Goal: Task Accomplishment & Management: Use online tool/utility

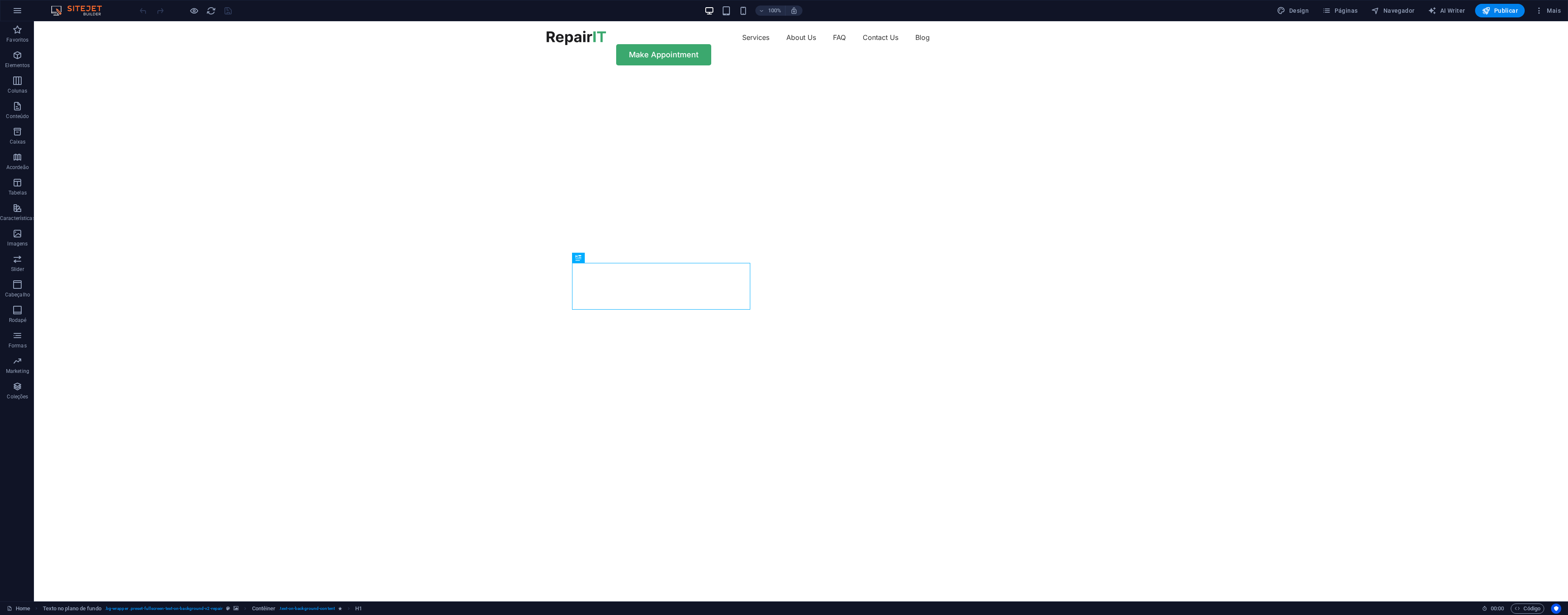
scroll to position [1, 0]
select select "vh"
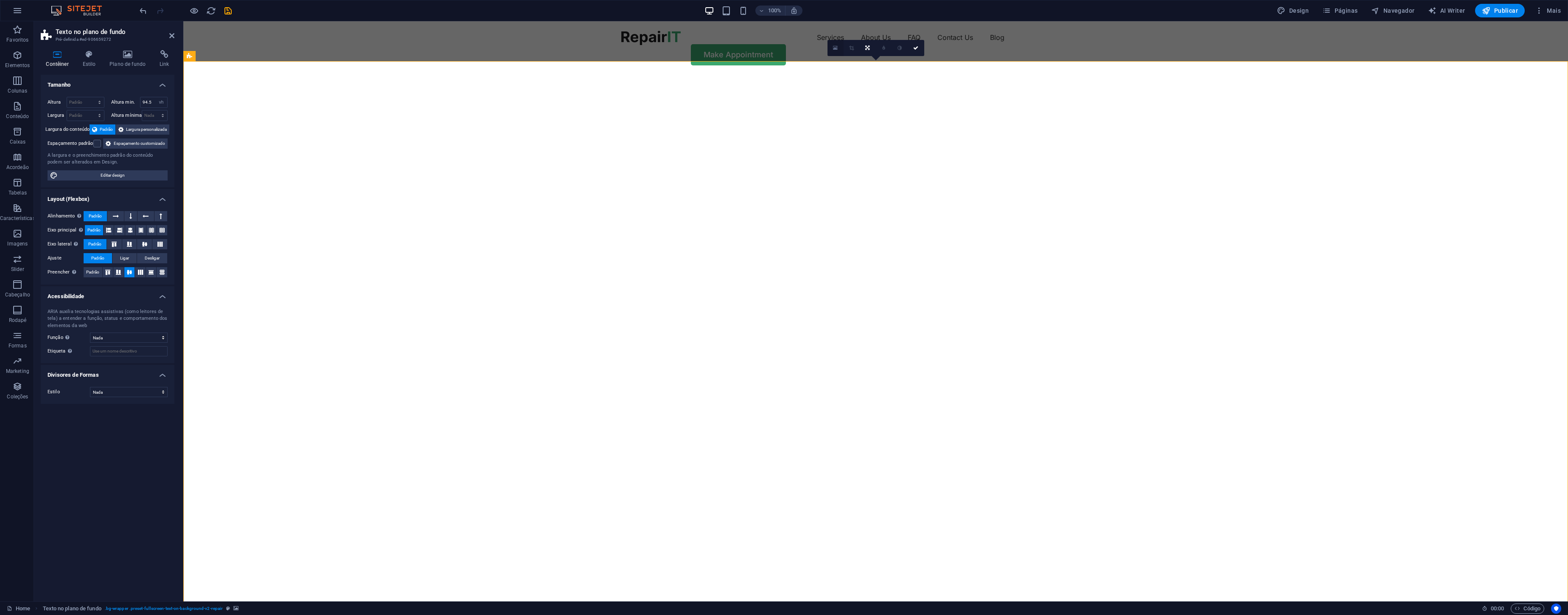
click at [834, 50] on icon at bounding box center [836, 48] width 5 height 6
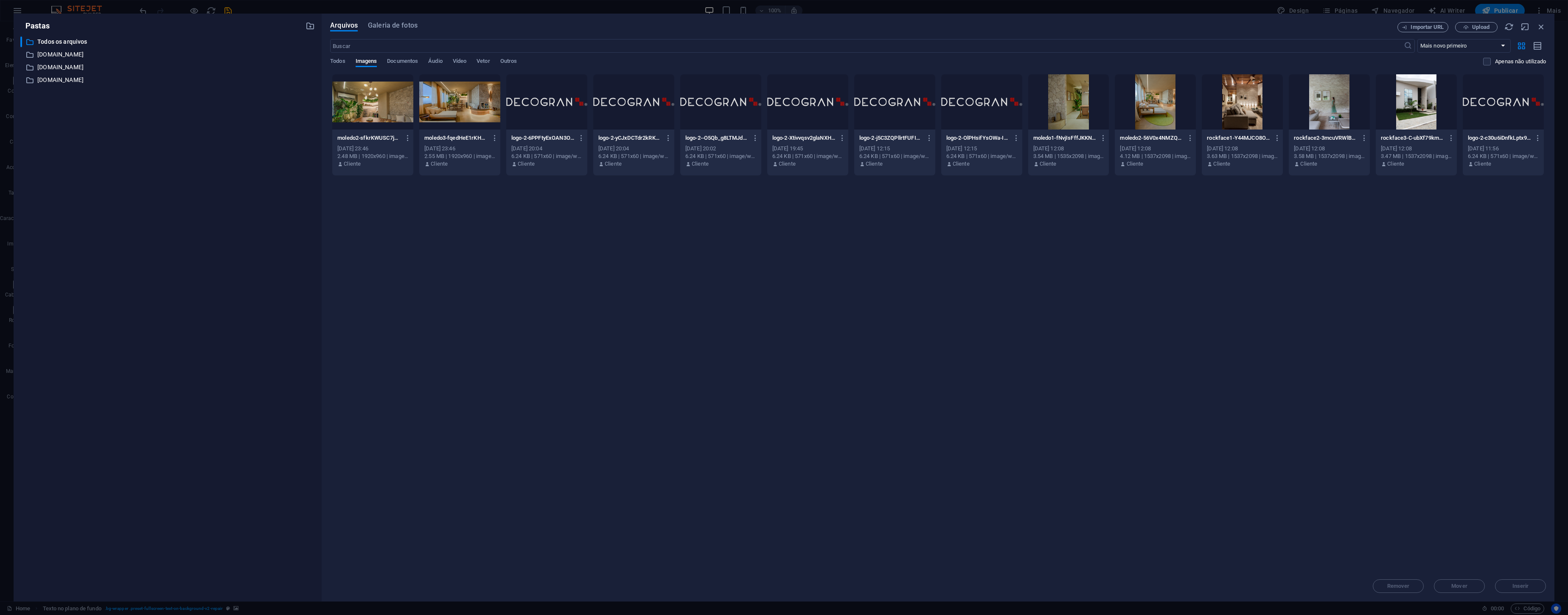
click at [368, 132] on div "moledo2-sfkrKWUSC7jDHM7yPz4VKQ.jpg moledo2-sfkrKWUSC7jDHM7yPz4VKQ.jpg" at bounding box center [373, 138] width 71 height 13
click at [474, 130] on div "moledo3-fqedHeE1rKH9GcaBfCbYLg.jpg moledo3-fqedHeE1rKH9GcaBfCbYLg.jpg [DATE] 23…" at bounding box center [459, 151] width 81 height 44
click at [400, 115] on div at bounding box center [373, 102] width 81 height 55
click at [1526, 586] on span "Inserir" at bounding box center [1521, 586] width 17 height 5
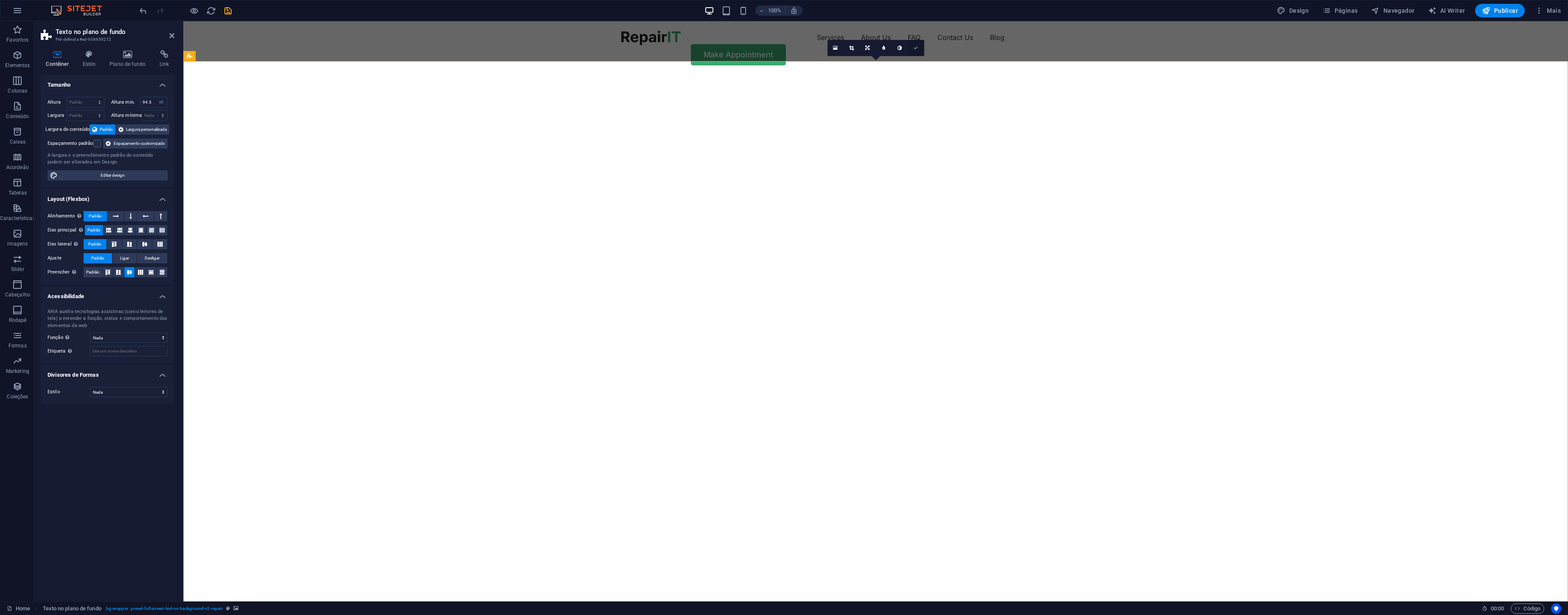
click at [916, 50] on icon at bounding box center [915, 48] width 5 height 5
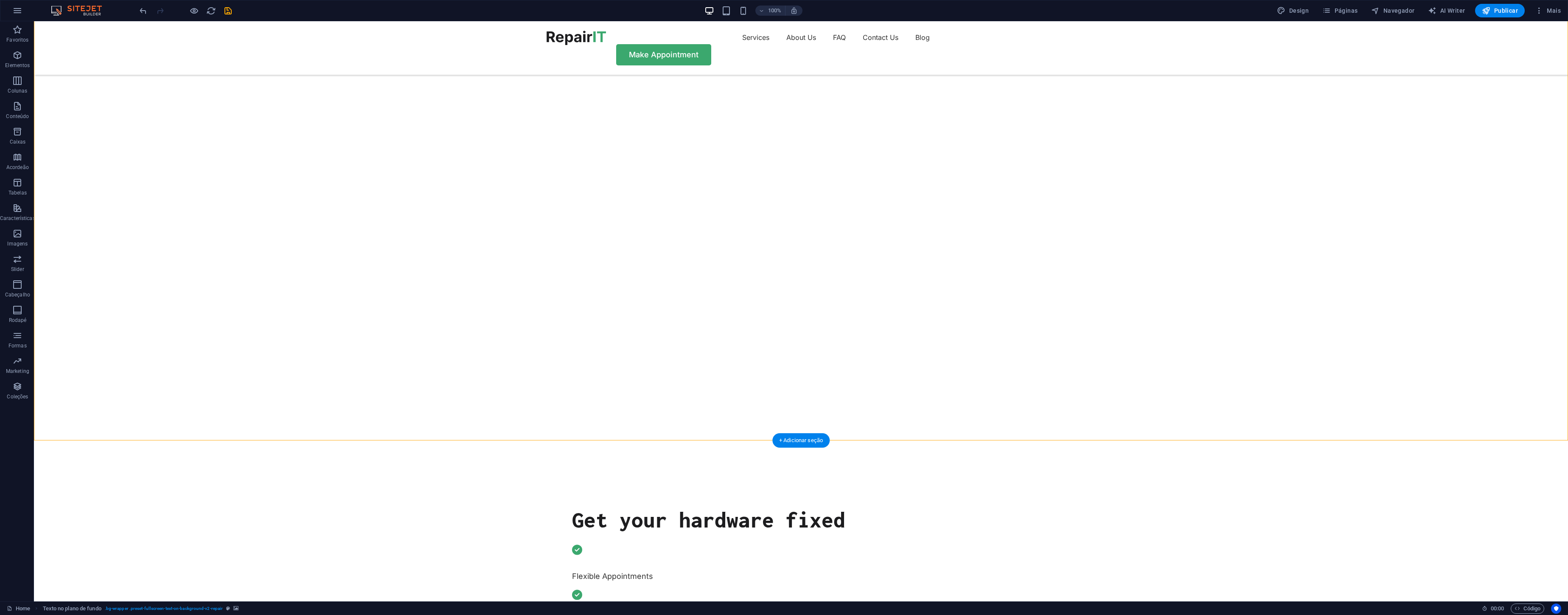
scroll to position [133, 0]
click at [76, 434] on icon at bounding box center [77, 431] width 5 height 9
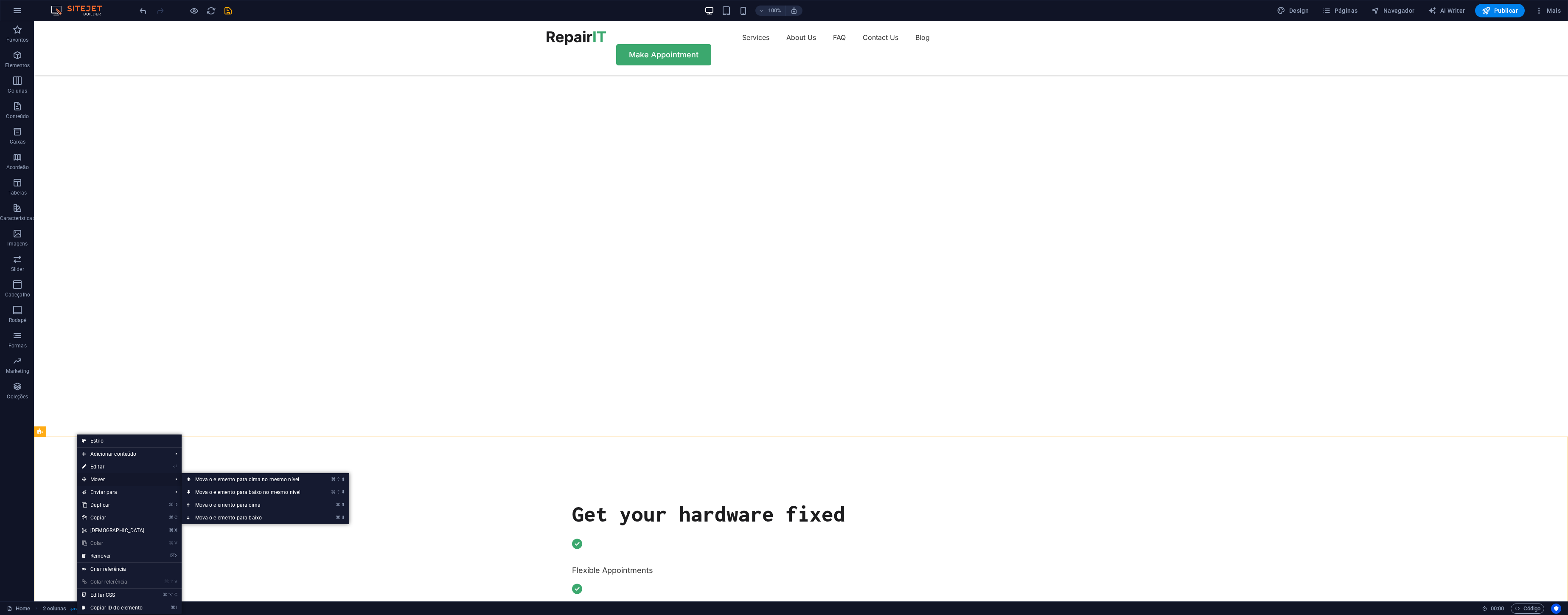
click at [105, 476] on span "Mover" at bounding box center [123, 479] width 92 height 13
click at [186, 479] on icon at bounding box center [188, 479] width 4 height 13
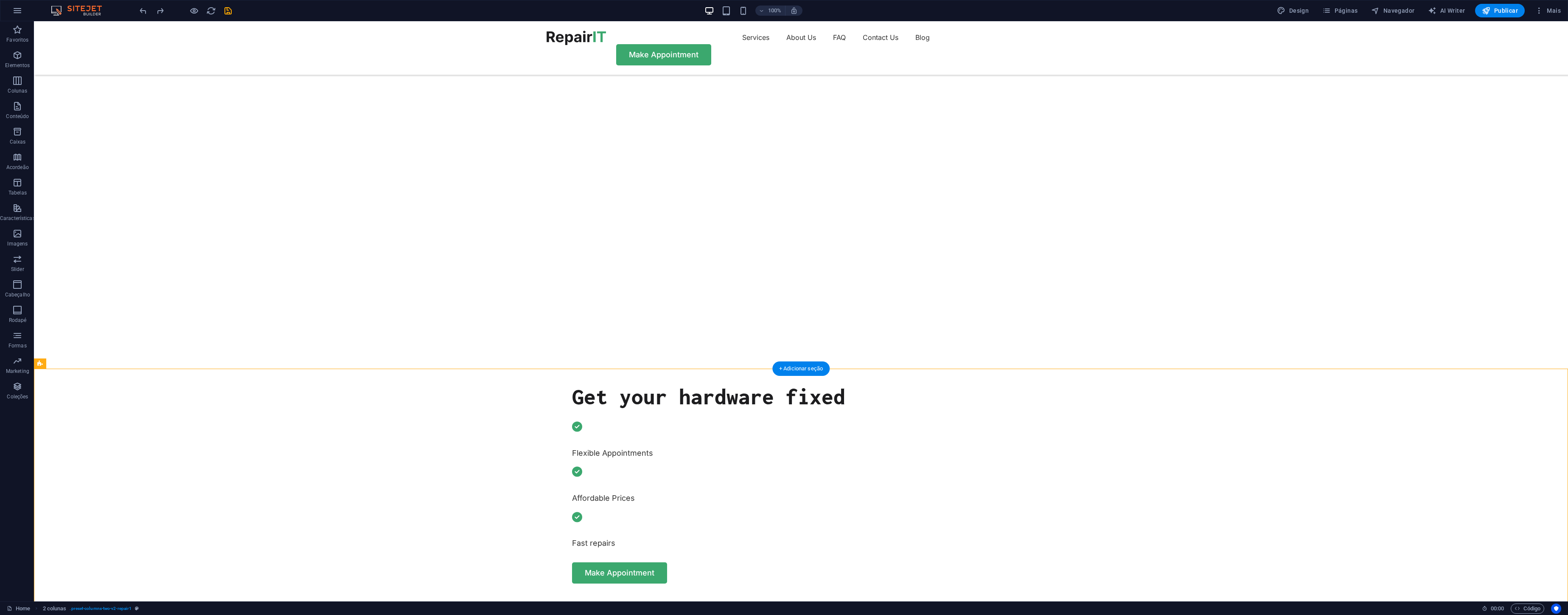
scroll to position [0, 0]
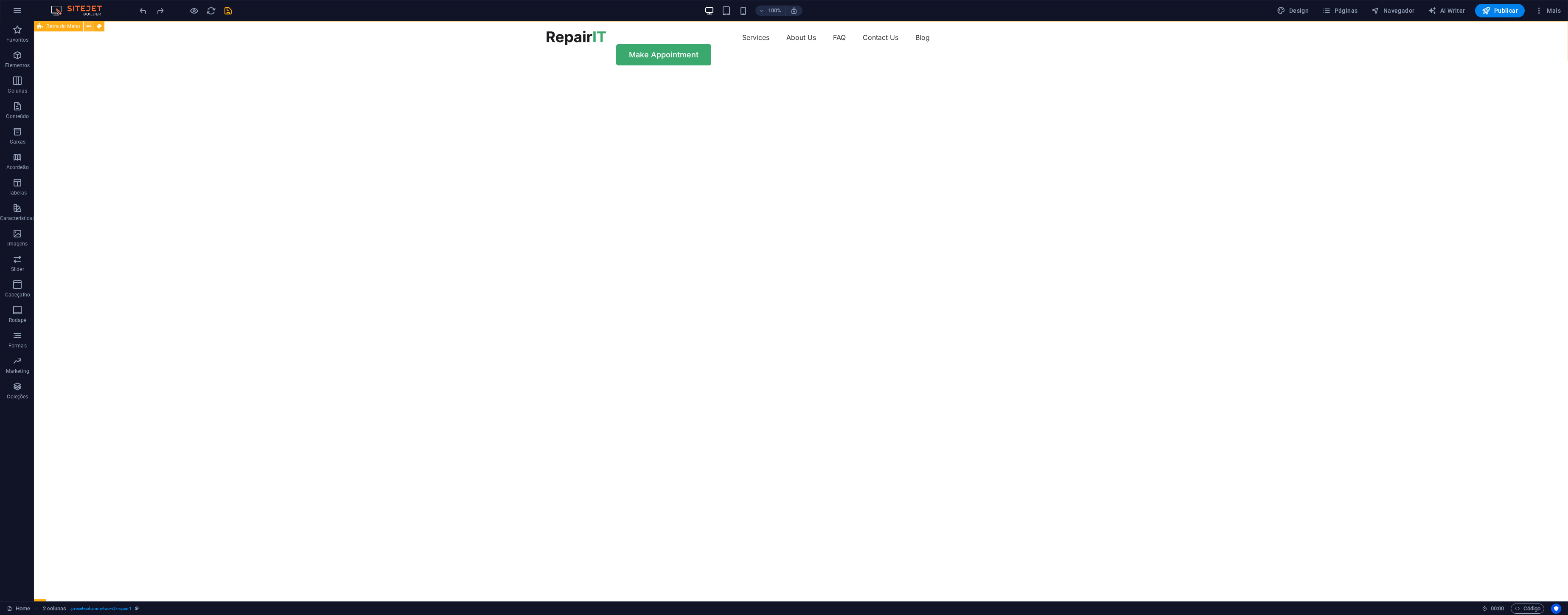
click at [87, 29] on icon at bounding box center [89, 26] width 5 height 9
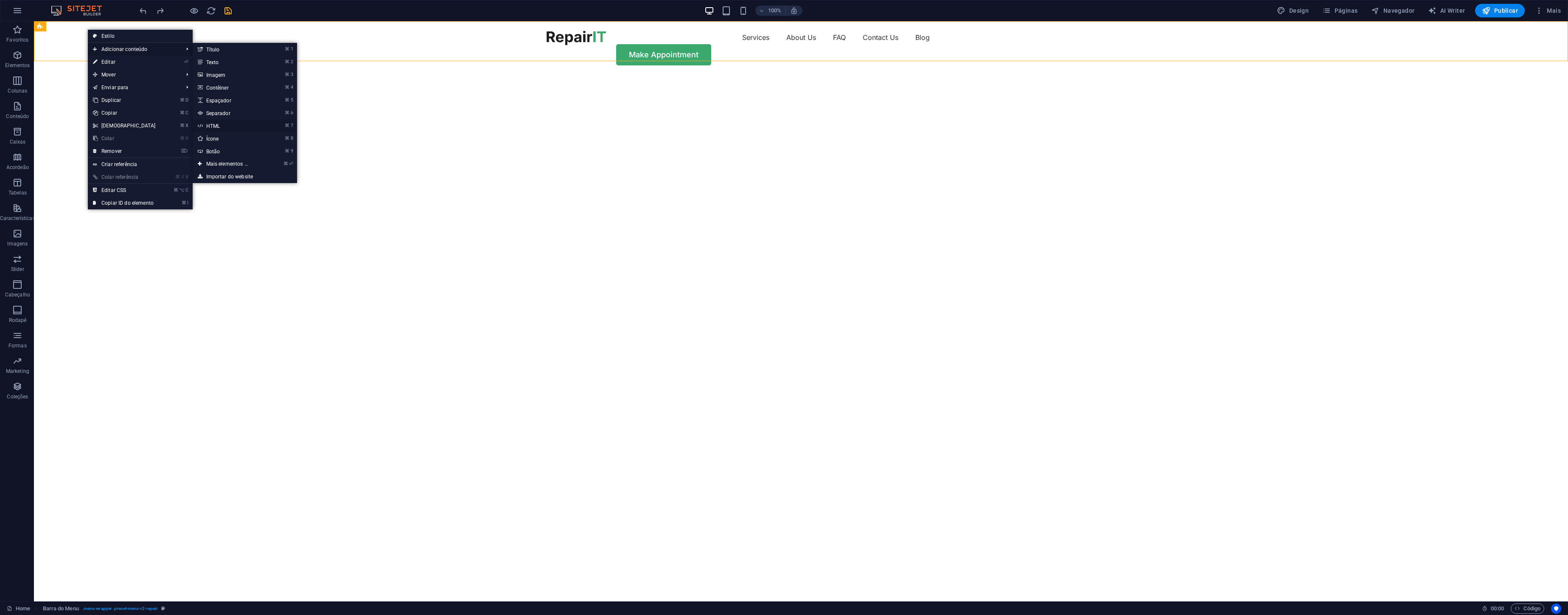
click at [213, 122] on link "⌘ 7 HTML" at bounding box center [228, 125] width 73 height 13
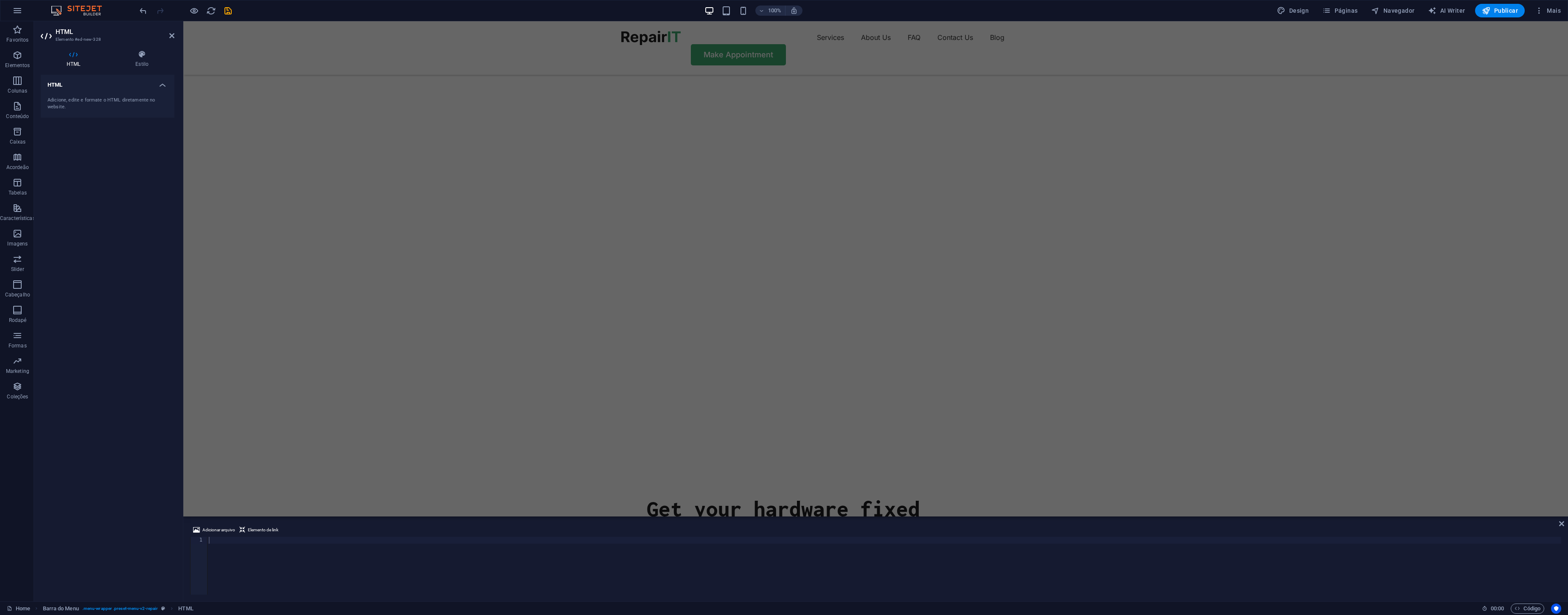
scroll to position [60, 0]
click at [249, 528] on span "Elemento de link" at bounding box center [263, 529] width 30 height 10
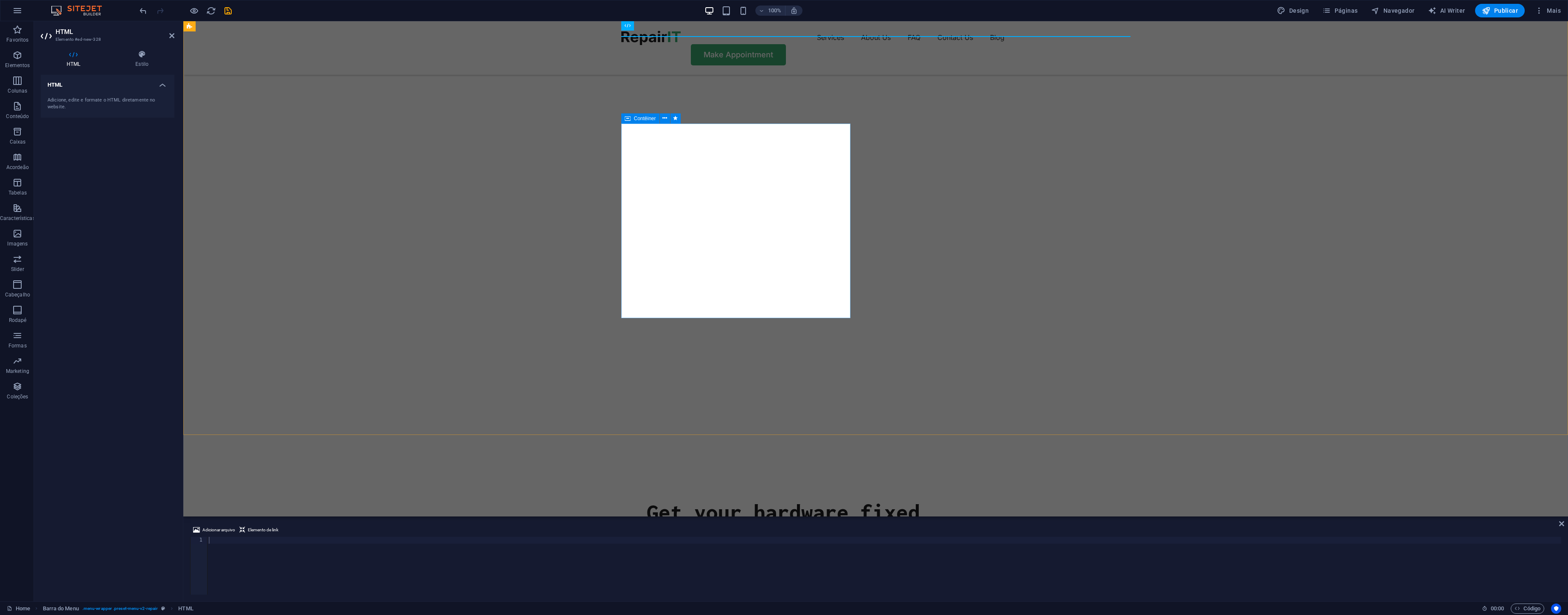
click at [766, 475] on div "Get your hardware fixed Flexible Appointments Affordable Prices Fast repairs Ma…" at bounding box center [876, 599] width 509 height 250
type textarea "<a href="#ed-906659278" class="wv-link-elm"></a>"
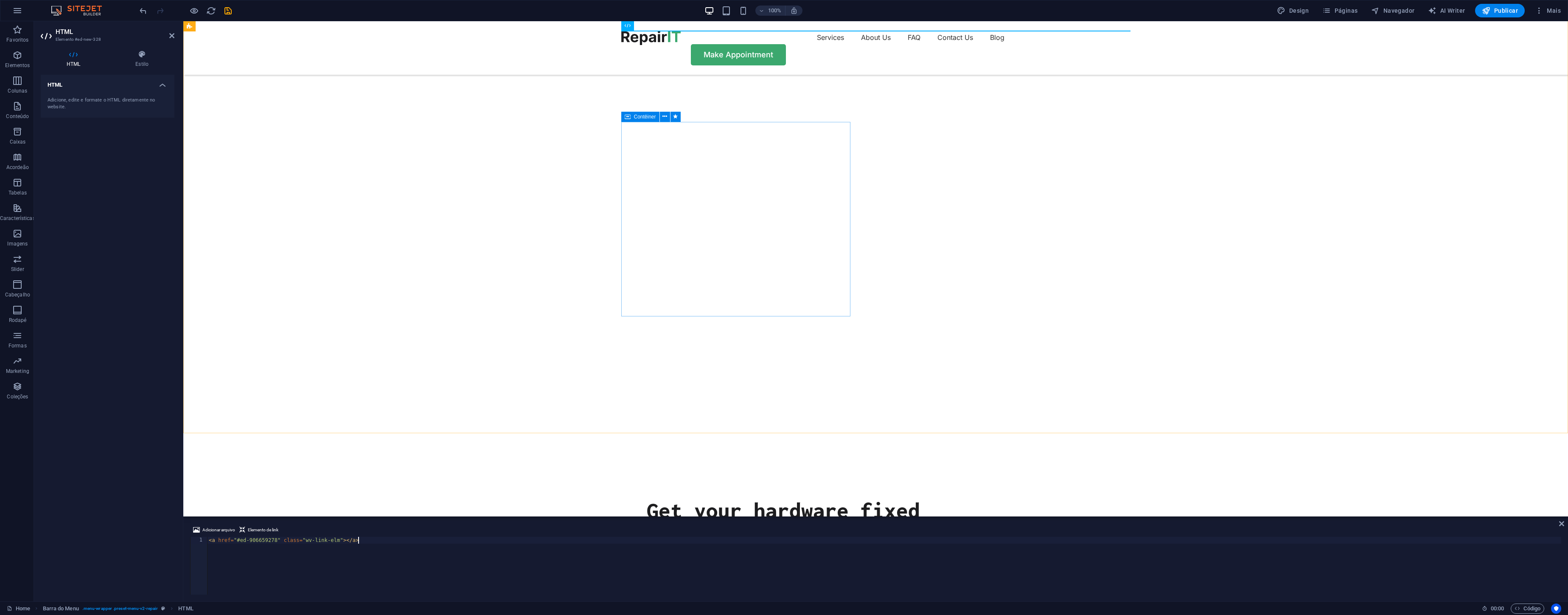
click at [0, 0] on div "Contêiner" at bounding box center [0, 0] width 0 height 0
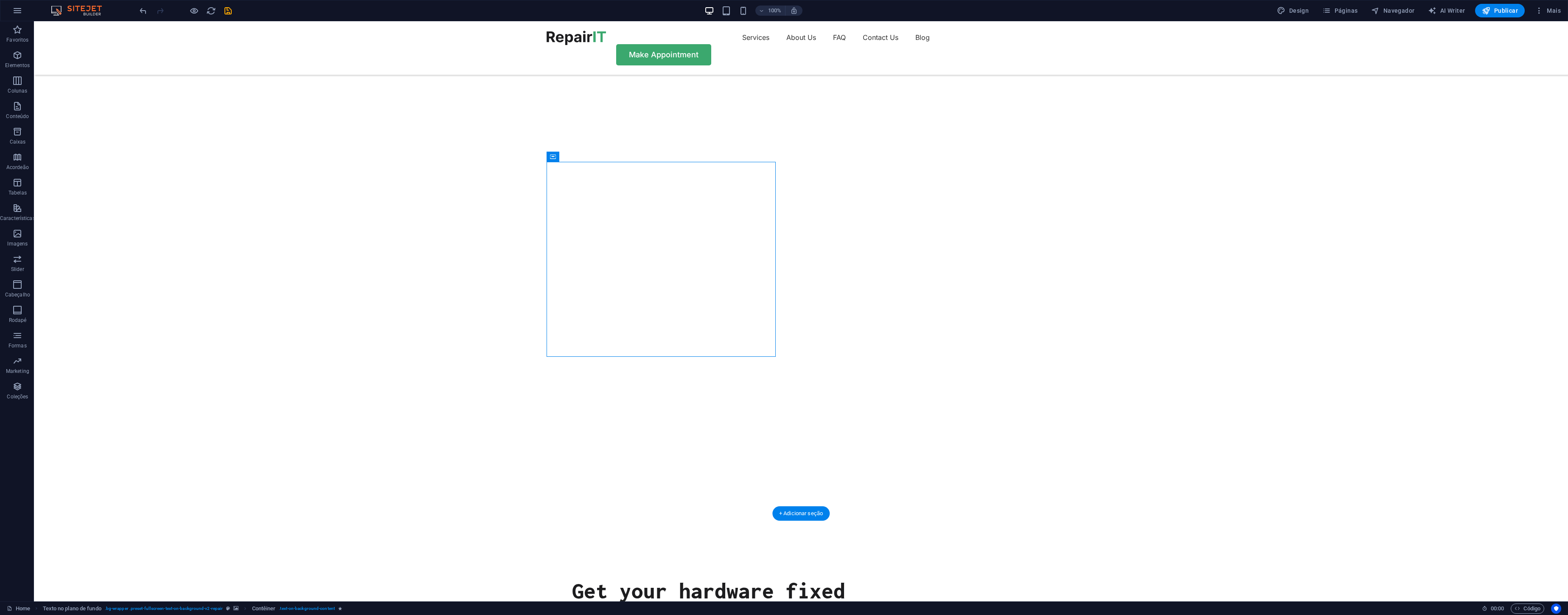
drag, startPoint x: 588, startPoint y: 179, endPoint x: 434, endPoint y: 155, distance: 155.9
drag, startPoint x: 586, startPoint y: 176, endPoint x: 551, endPoint y: 146, distance: 46.1
click at [0, 0] on div "Contêiner" at bounding box center [0, 0] width 0 height 0
drag, startPoint x: 592, startPoint y: 179, endPoint x: 534, endPoint y: 158, distance: 61.7
drag, startPoint x: 580, startPoint y: 182, endPoint x: 543, endPoint y: 183, distance: 37.0
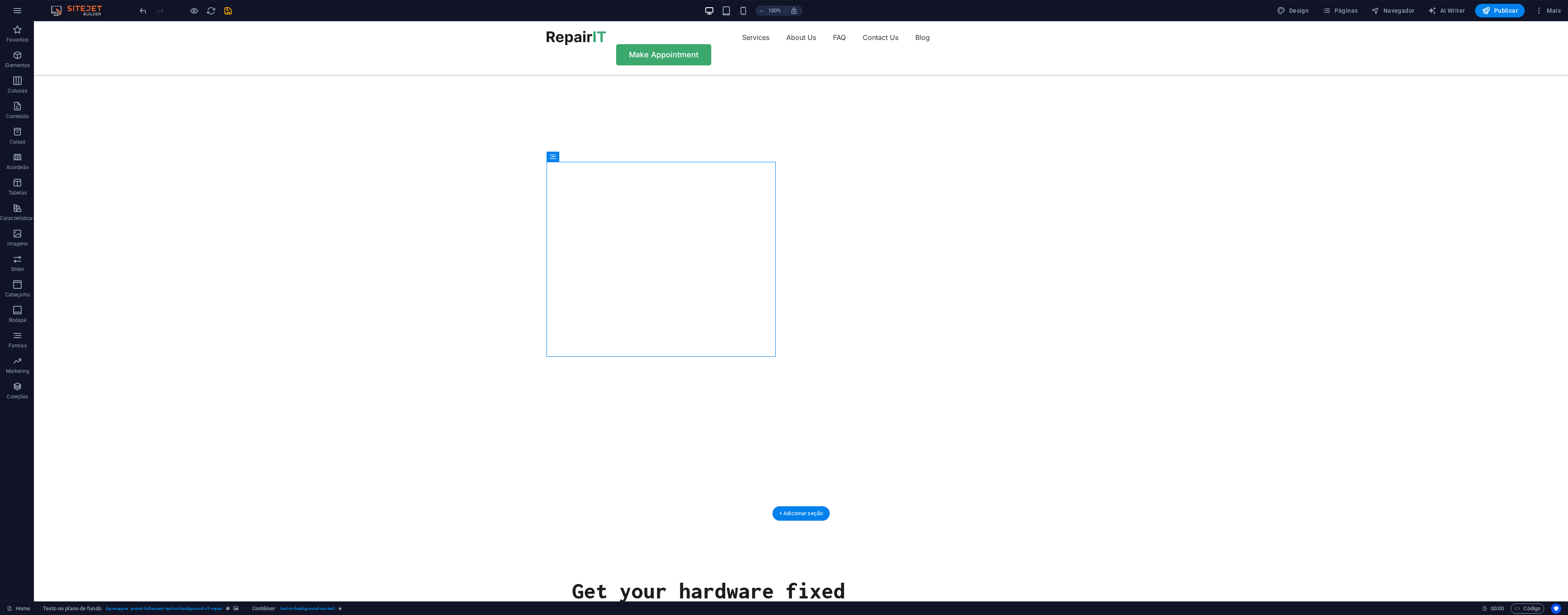
click at [542, 184] on div "Get your hardware fixed Flexible Appointments Affordable Prices Fast repairs Ma…" at bounding box center [800, 384] width 1534 height 838
click at [553, 158] on icon at bounding box center [553, 156] width 6 height 10
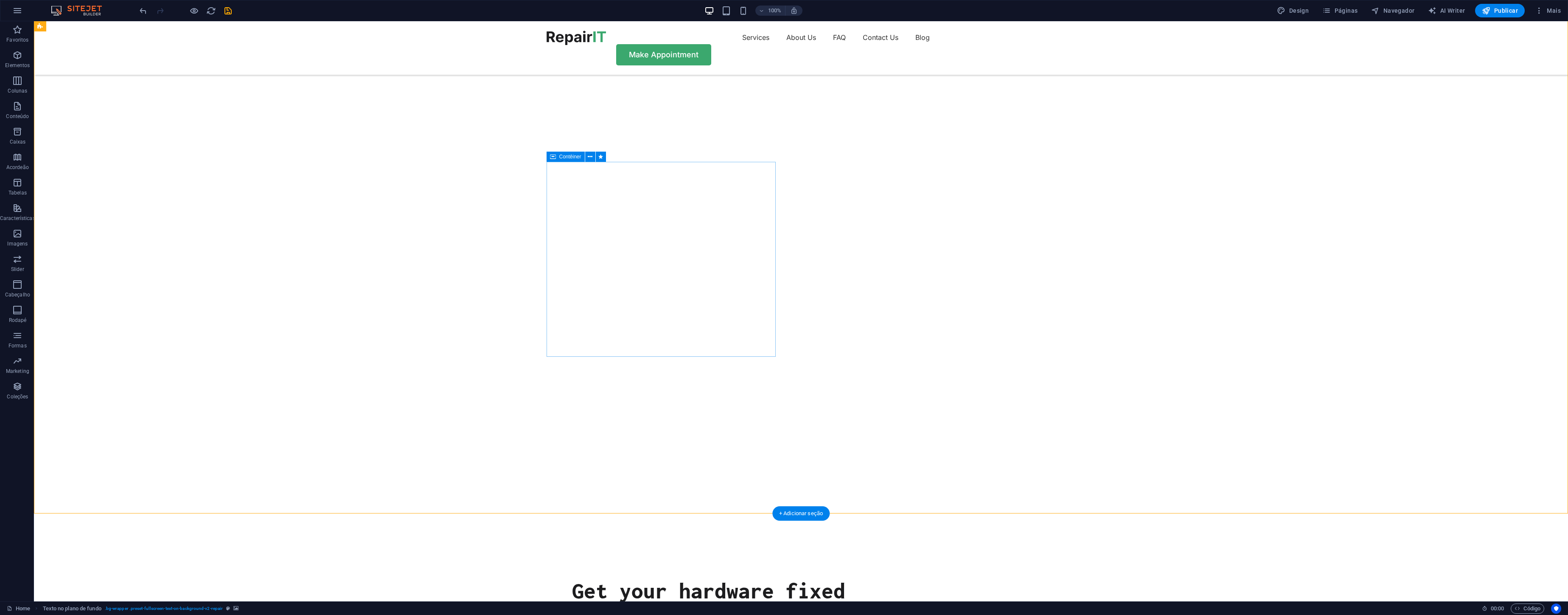
drag, startPoint x: 553, startPoint y: 178, endPoint x: 379, endPoint y: 172, distance: 174.1
click at [520, 178] on div "Get your hardware fixed Flexible Appointments Affordable Prices Fast repairs Ma…" at bounding box center [800, 384] width 1534 height 838
select select "vh"
drag, startPoint x: 483, startPoint y: 192, endPoint x: 554, endPoint y: 191, distance: 71.0
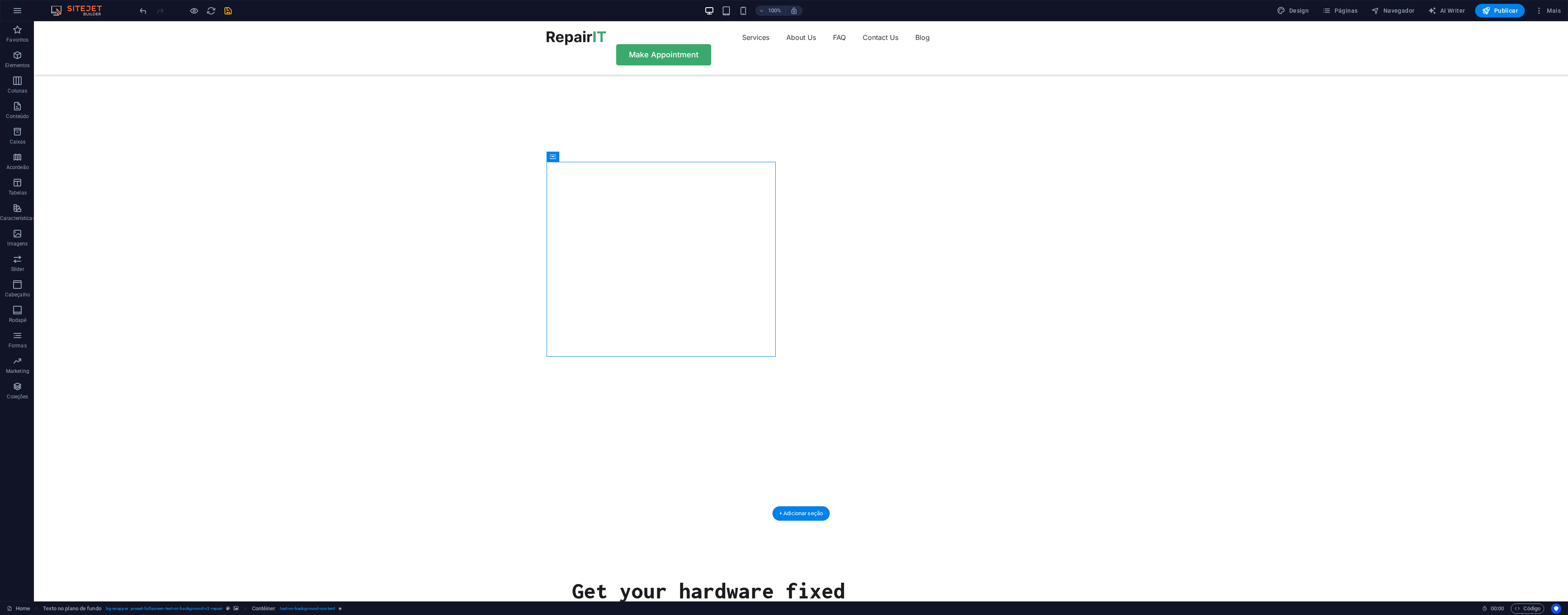
click at [18, 9] on icon "button" at bounding box center [18, 11] width 10 height 10
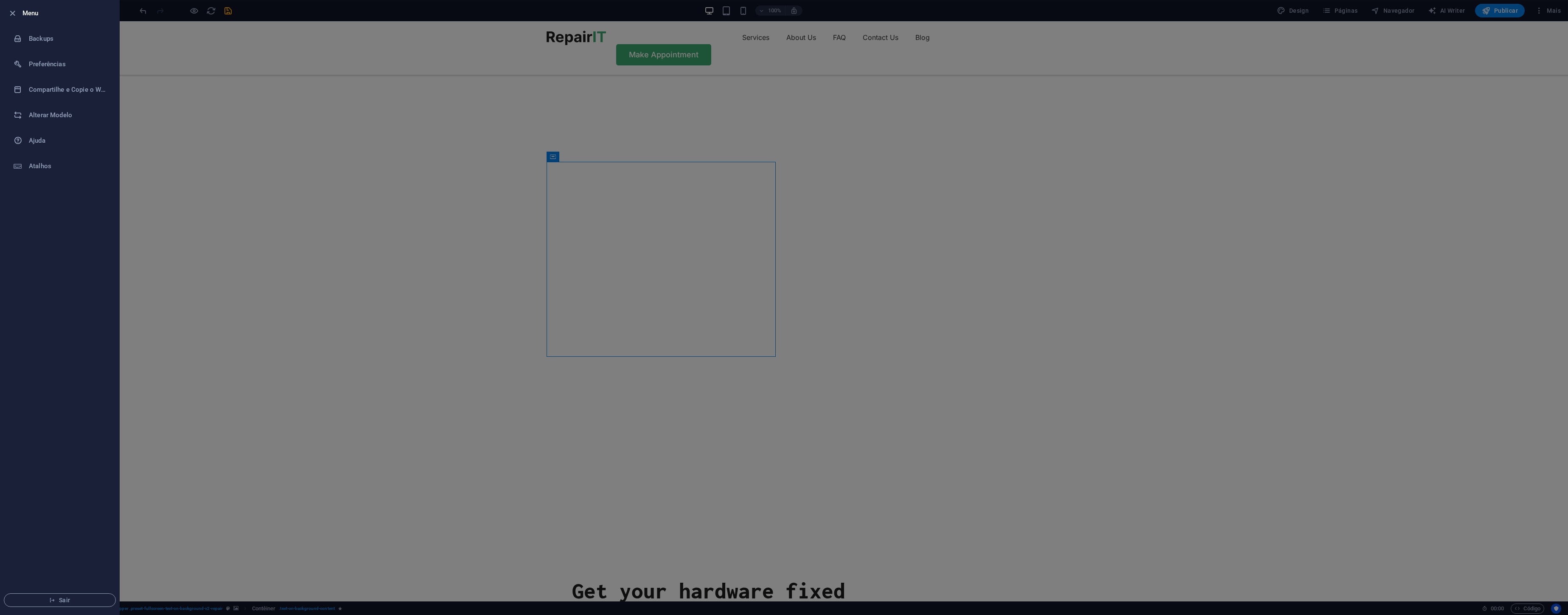
drag, startPoint x: 546, startPoint y: 160, endPoint x: 559, endPoint y: 155, distance: 13.9
click at [546, 160] on div at bounding box center [784, 308] width 1568 height 615
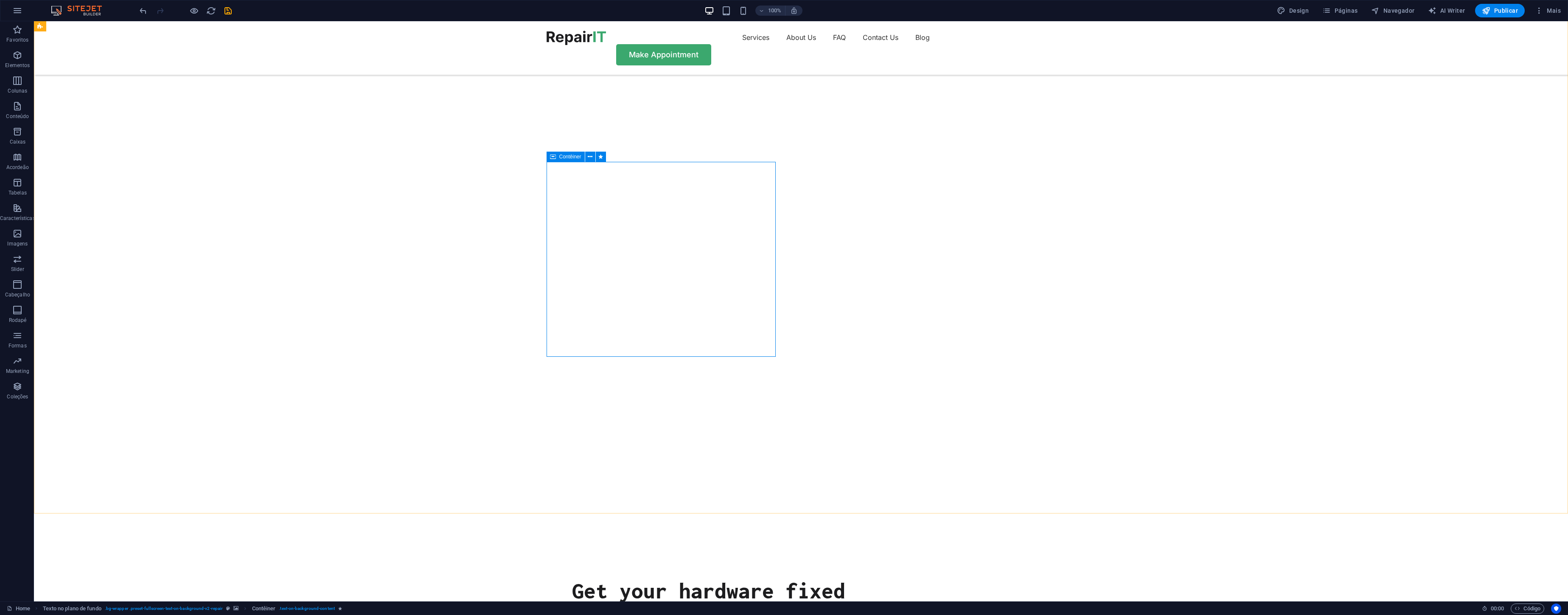
click at [0, 0] on div "Contêiner" at bounding box center [0, 0] width 0 height 0
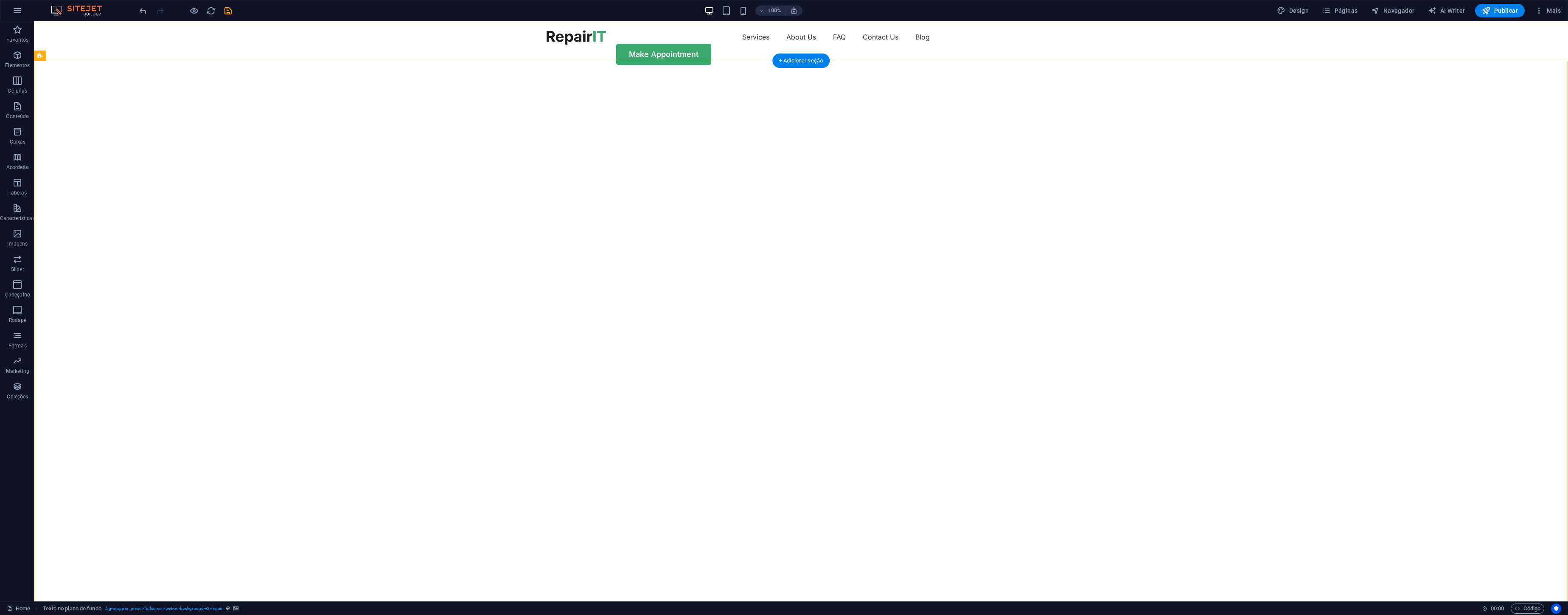
scroll to position [0, 0]
click at [1555, 8] on span "Mais" at bounding box center [1548, 11] width 26 height 8
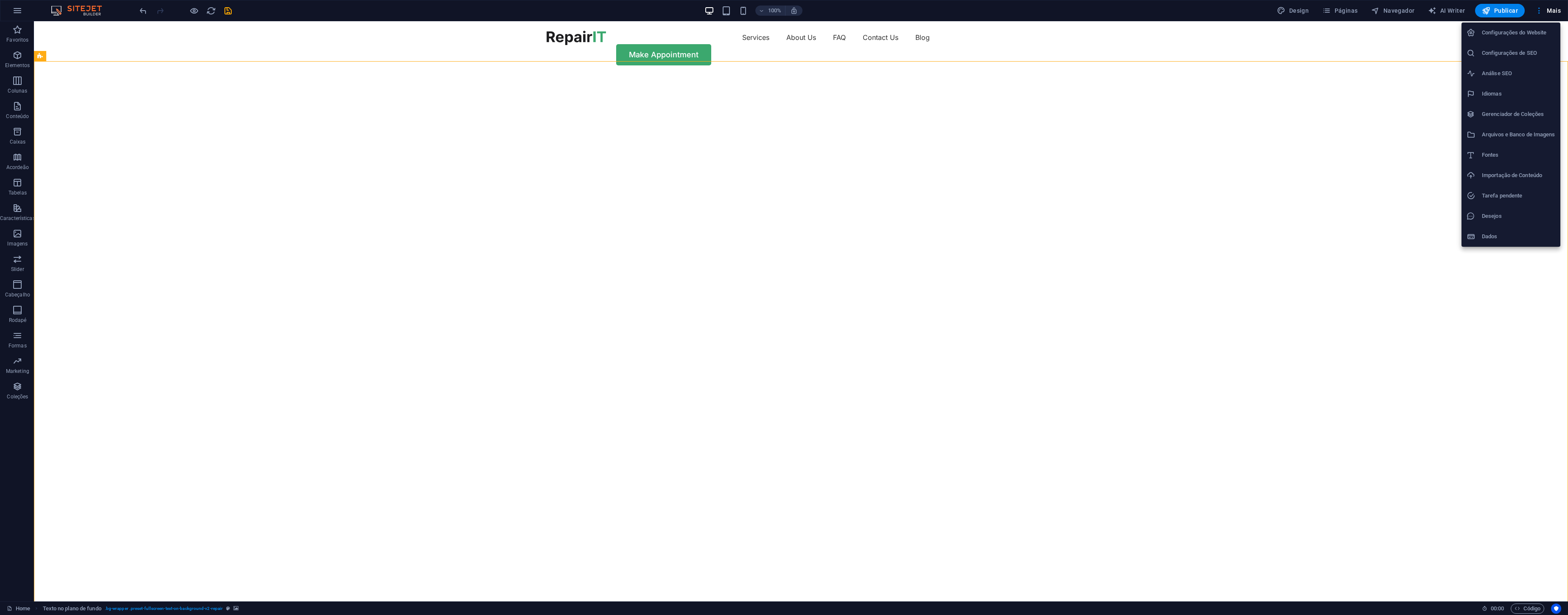
click at [1481, 181] on li "Importação de Conteúdo" at bounding box center [1511, 176] width 99 height 20
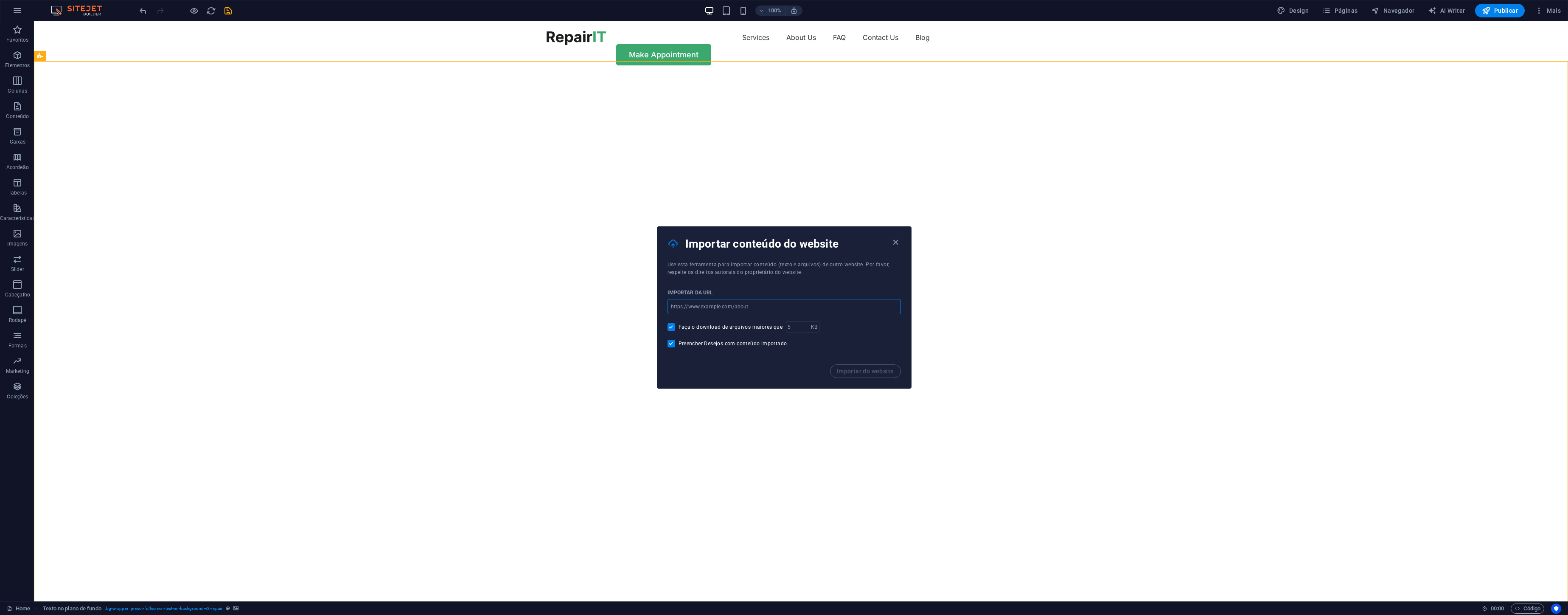
click at [760, 308] on input "url" at bounding box center [784, 307] width 233 height 15
type input "[URL][DOMAIN_NAME]"
click at [855, 370] on span "Importar do website" at bounding box center [865, 371] width 57 height 7
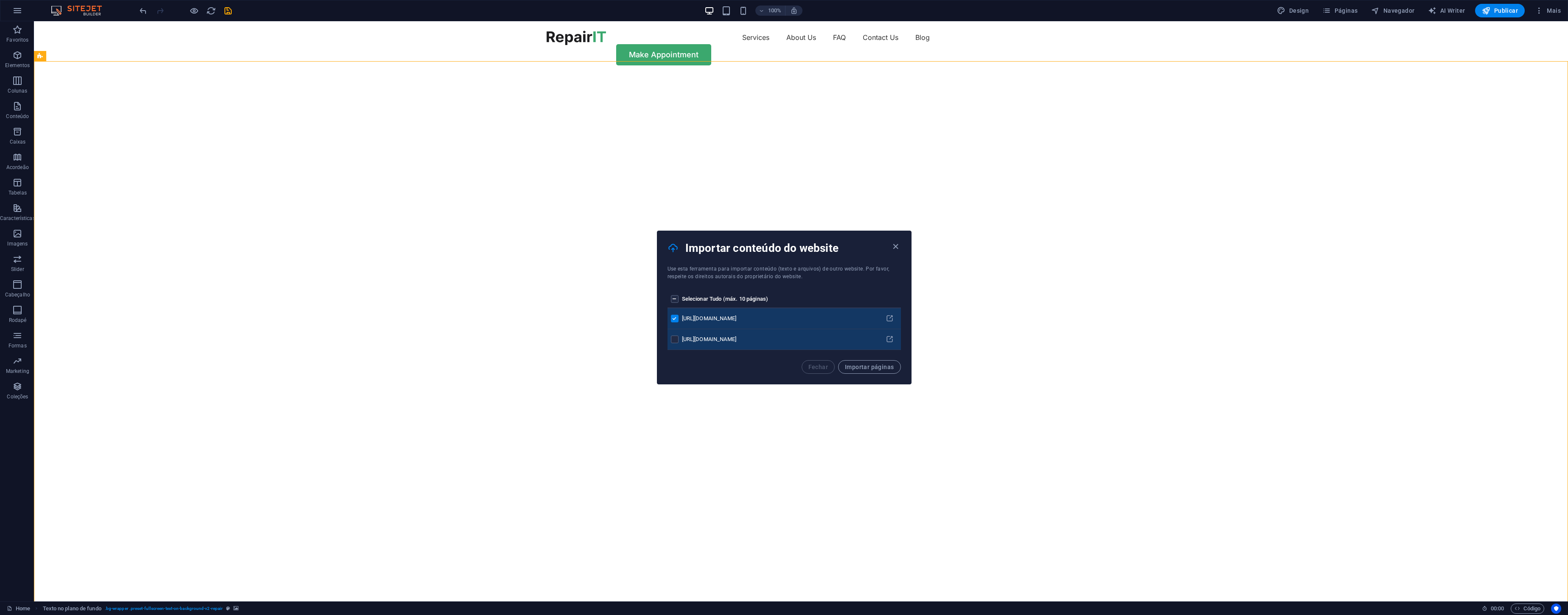
click at [842, 341] on div "[URL][DOMAIN_NAME]" at bounding box center [779, 339] width 194 height 8
click at [672, 343] on td "pages list" at bounding box center [674, 339] width 14 height 21
click at [675, 340] on label "pages list" at bounding box center [674, 339] width 8 height 8
click at [0, 0] on input "pages list" at bounding box center [0, 0] width 0 height 0
click at [869, 368] on span "Importar páginas" at bounding box center [869, 366] width 49 height 7
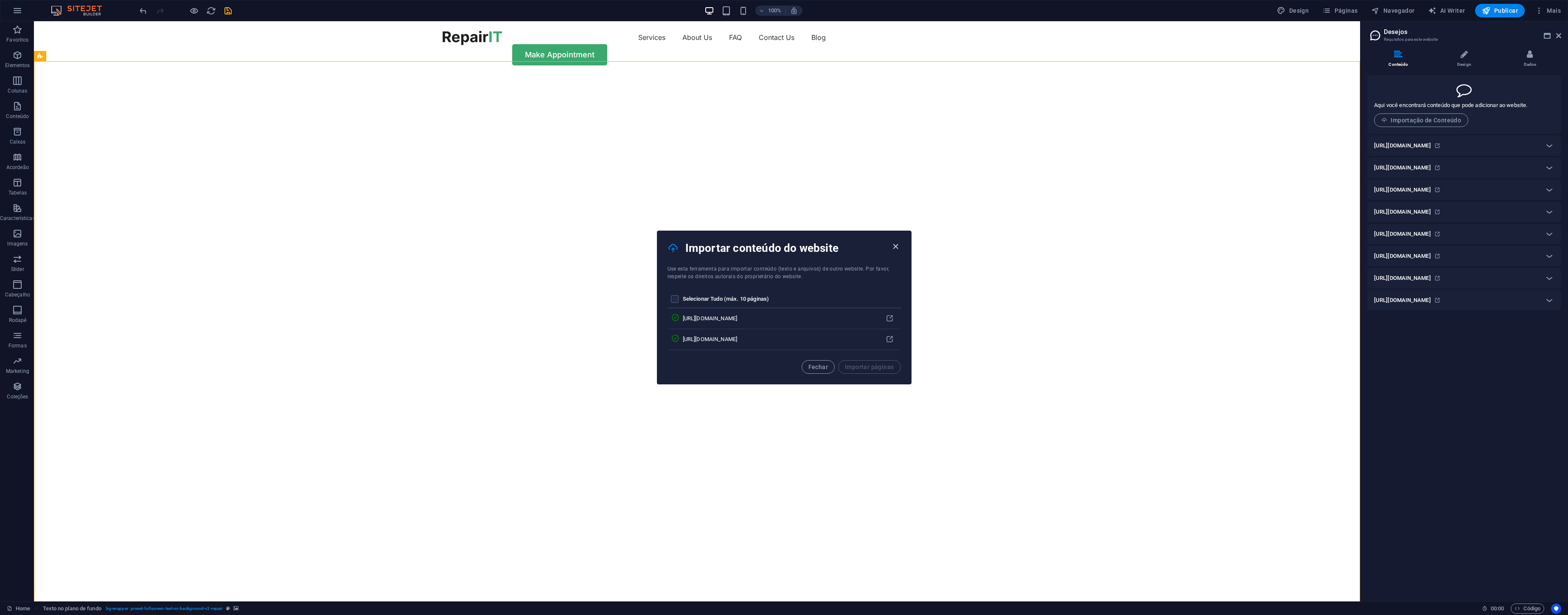
click at [898, 246] on icon "button" at bounding box center [896, 246] width 10 height 10
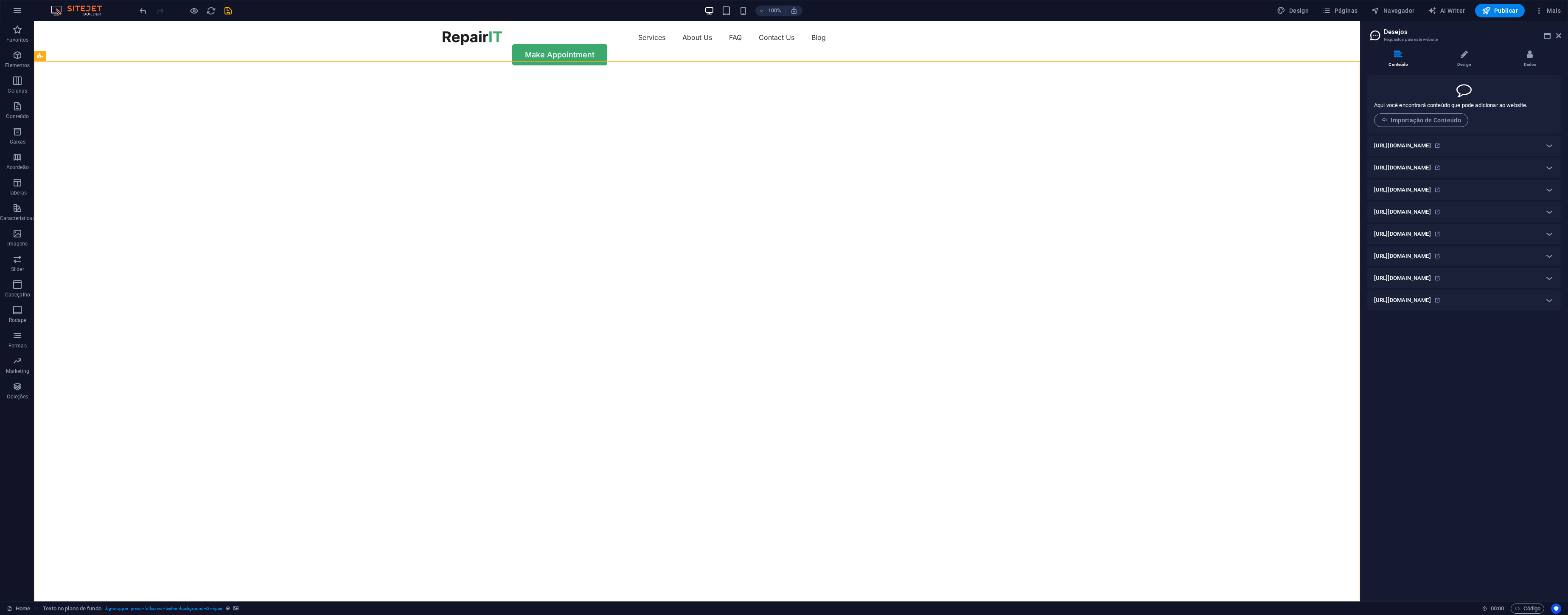
click at [1431, 149] on h6 "[URL][DOMAIN_NAME]" at bounding box center [1403, 145] width 57 height 10
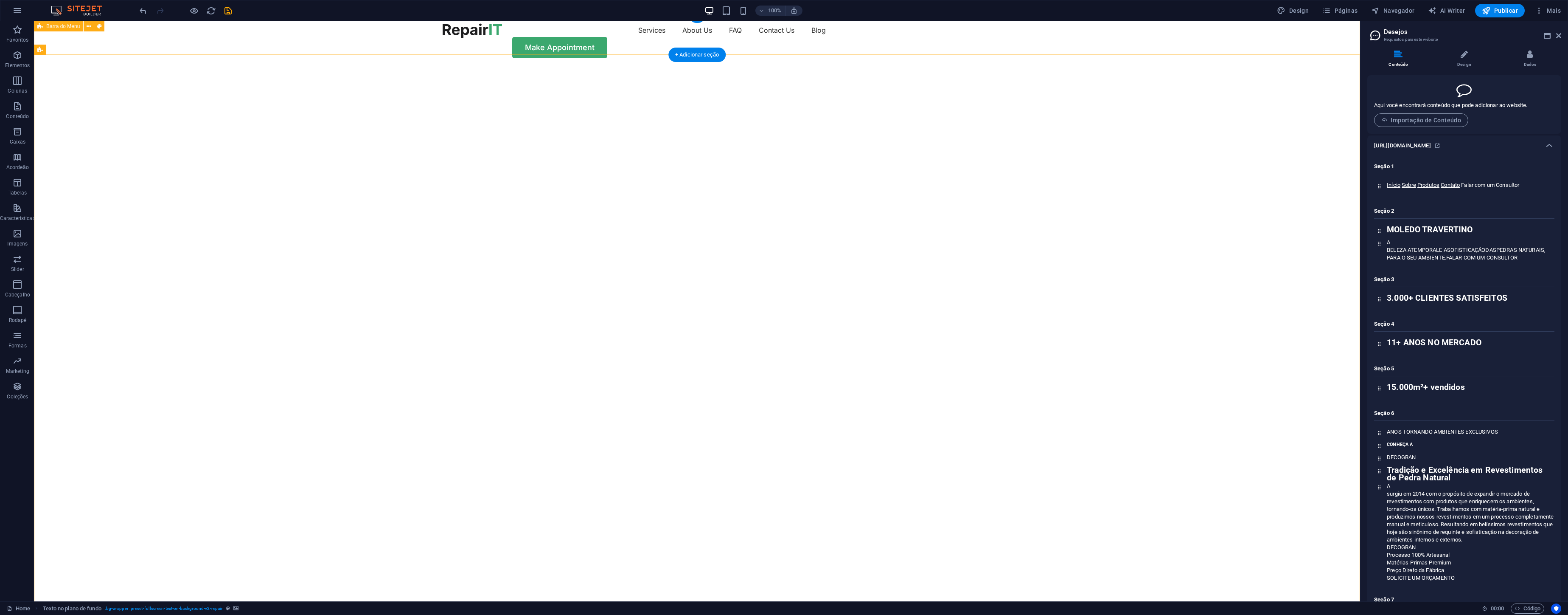
scroll to position [9, 0]
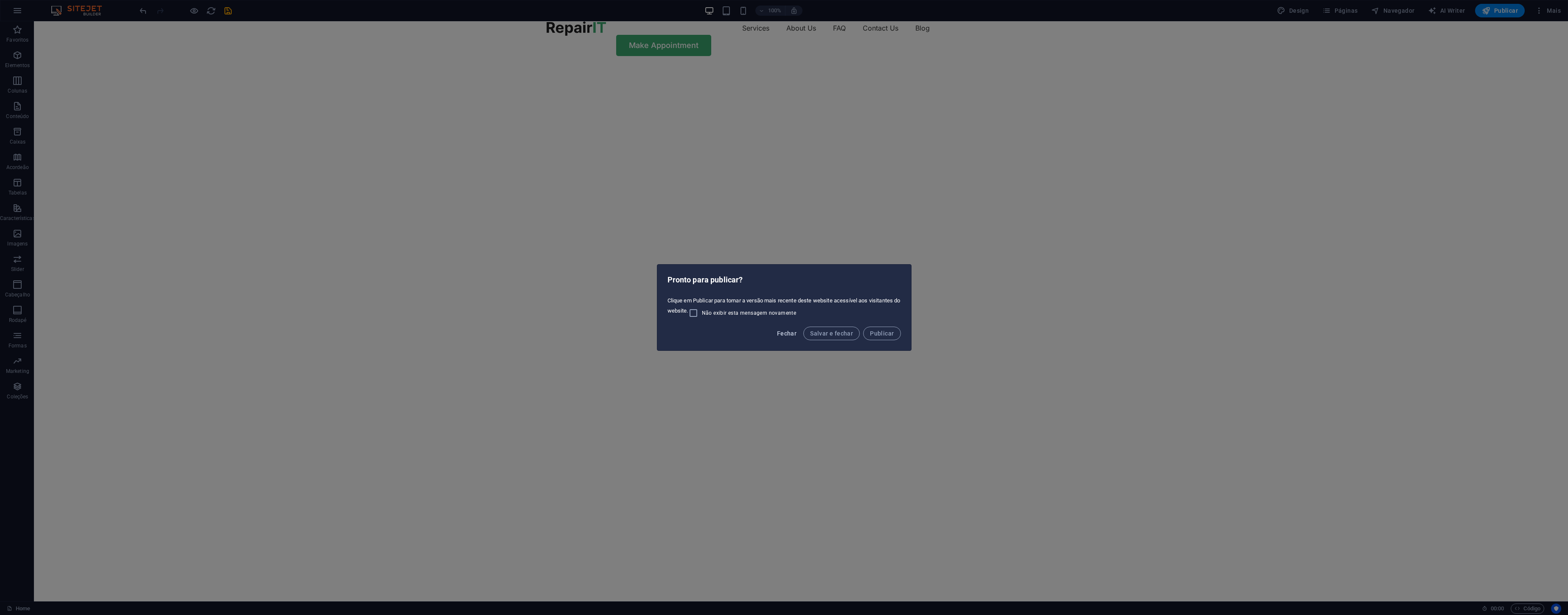
click at [792, 336] on span "Fechar" at bounding box center [786, 334] width 19 height 7
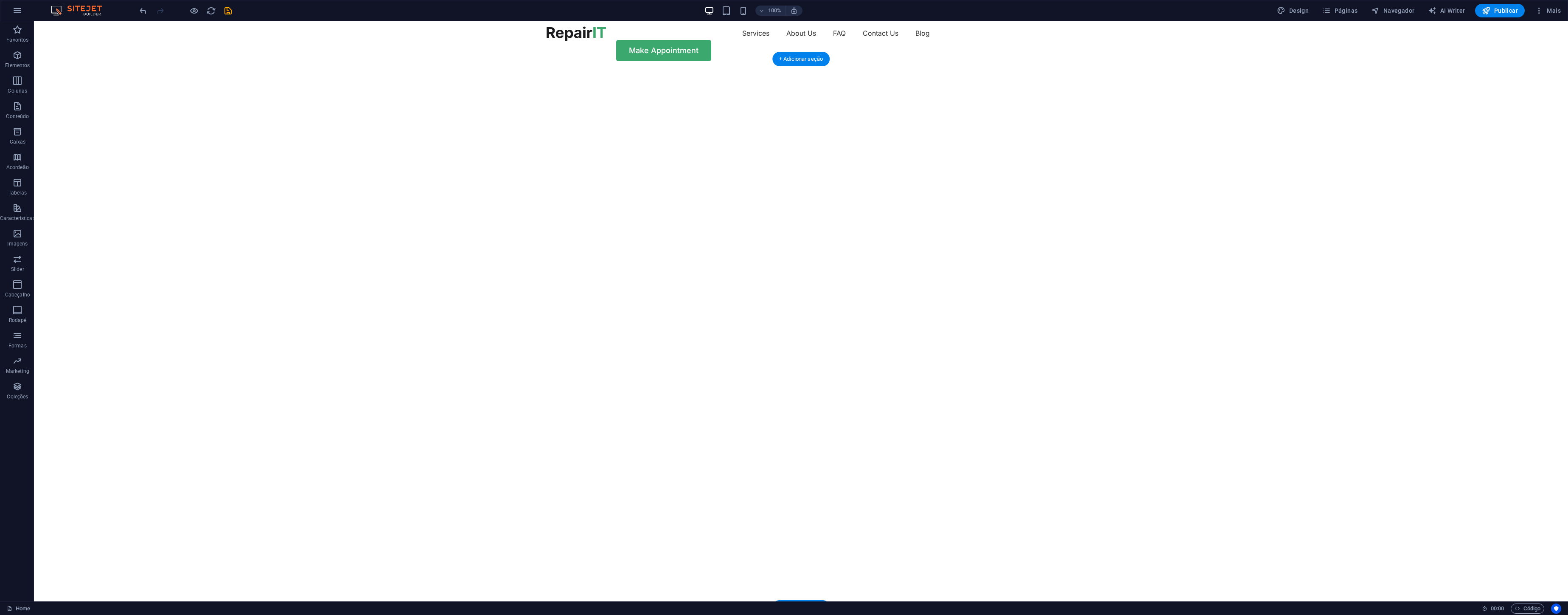
scroll to position [0, 0]
click at [1553, 15] on button "Mais" at bounding box center [1547, 11] width 33 height 13
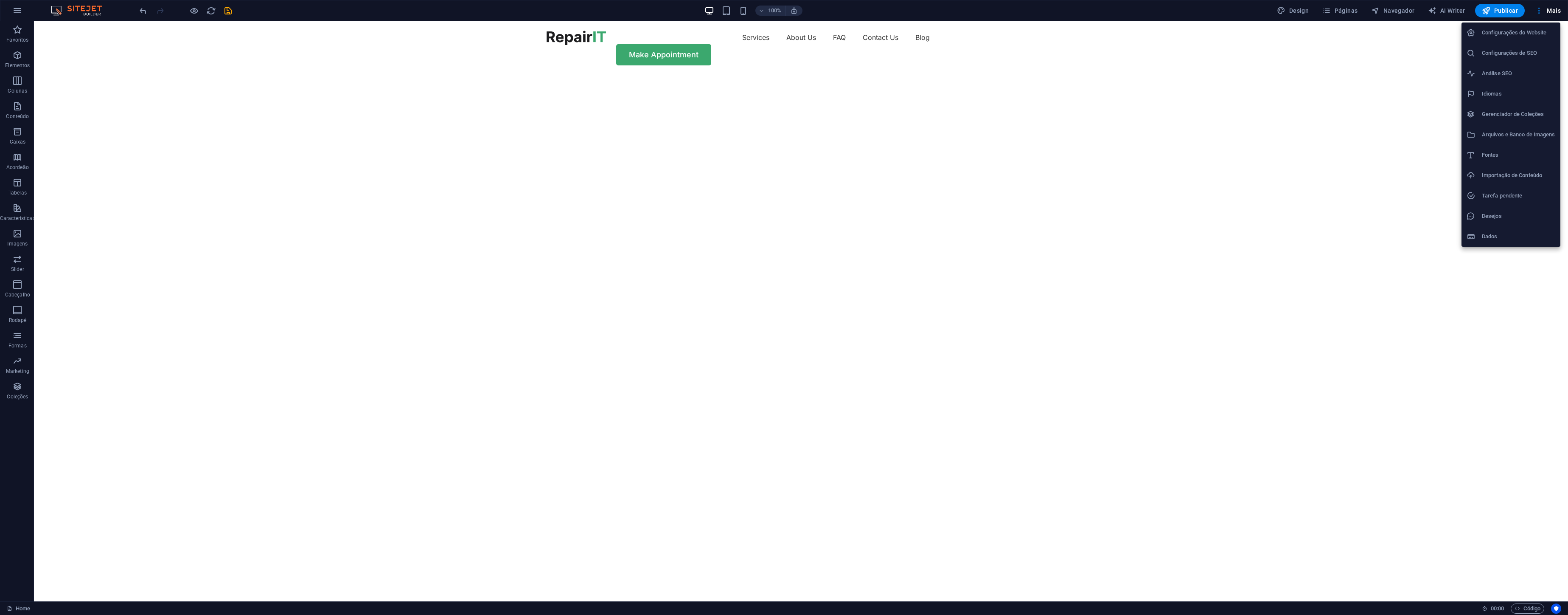
click at [1497, 129] on li "Arquivos e Banco de Imagens" at bounding box center [1511, 134] width 99 height 20
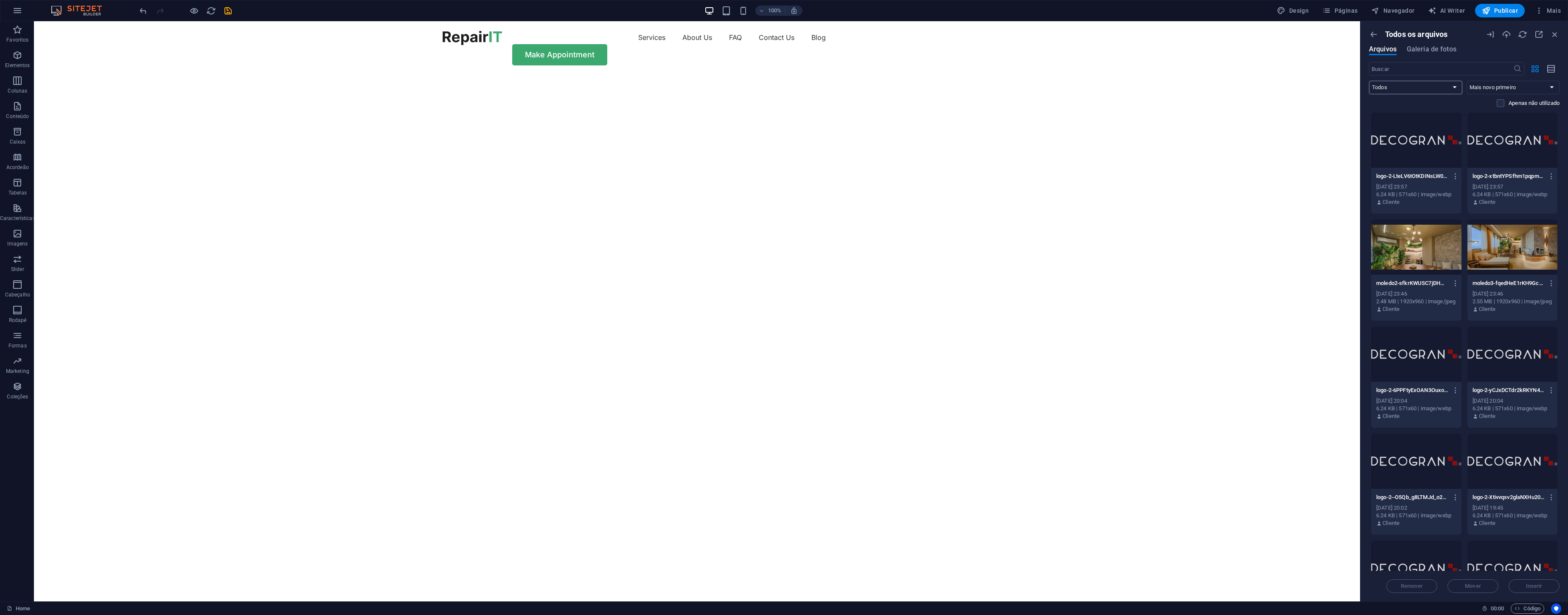
click at [1395, 85] on select "Todos Imagens Documentos Áudio Vídeo Vetor Outros" at bounding box center [1415, 87] width 93 height 13
click at [1375, 33] on icon "button" at bounding box center [1373, 34] width 9 height 9
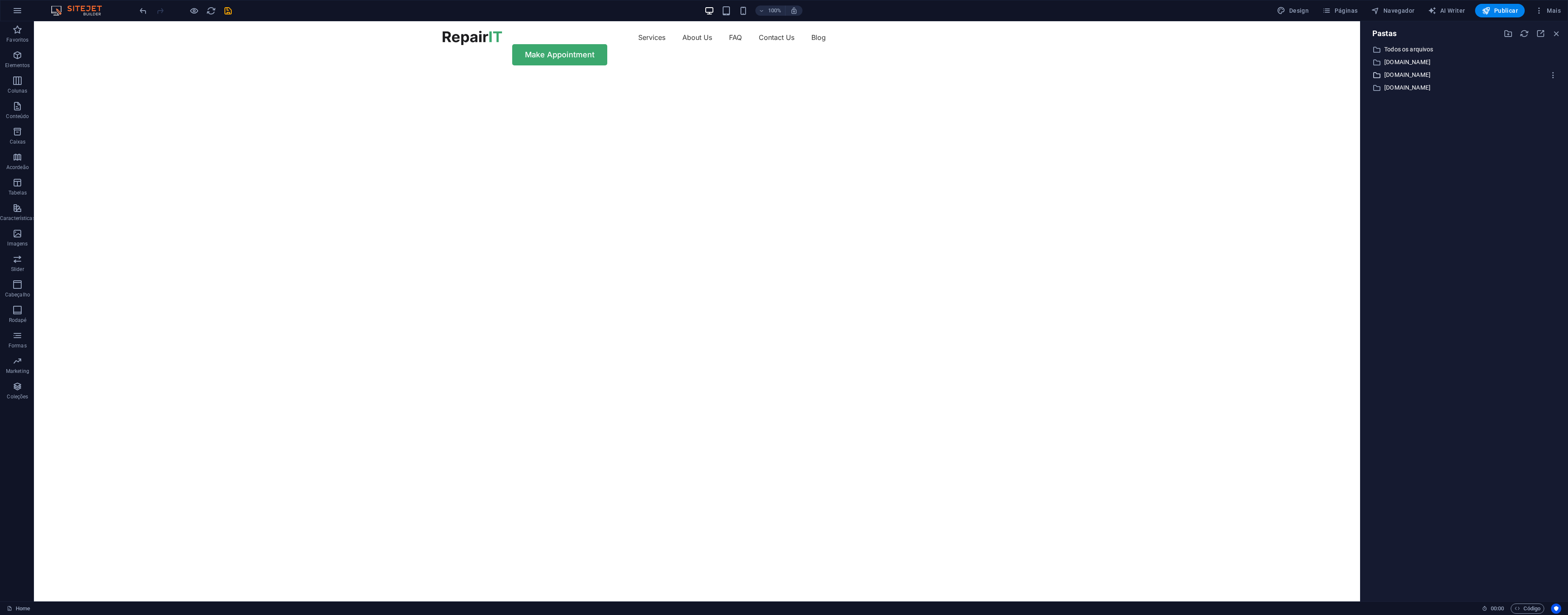
click at [1390, 73] on p "[DOMAIN_NAME]" at bounding box center [1465, 75] width 161 height 10
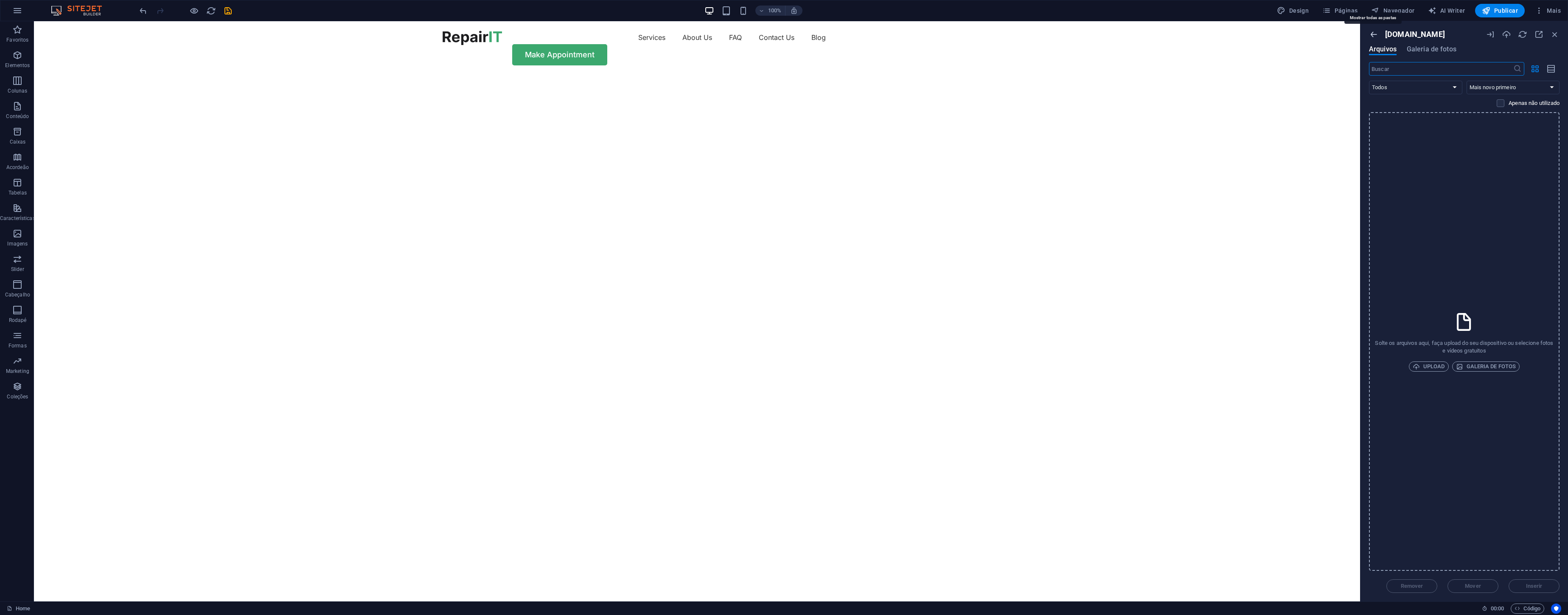
click at [1376, 32] on icon "button" at bounding box center [1373, 34] width 9 height 9
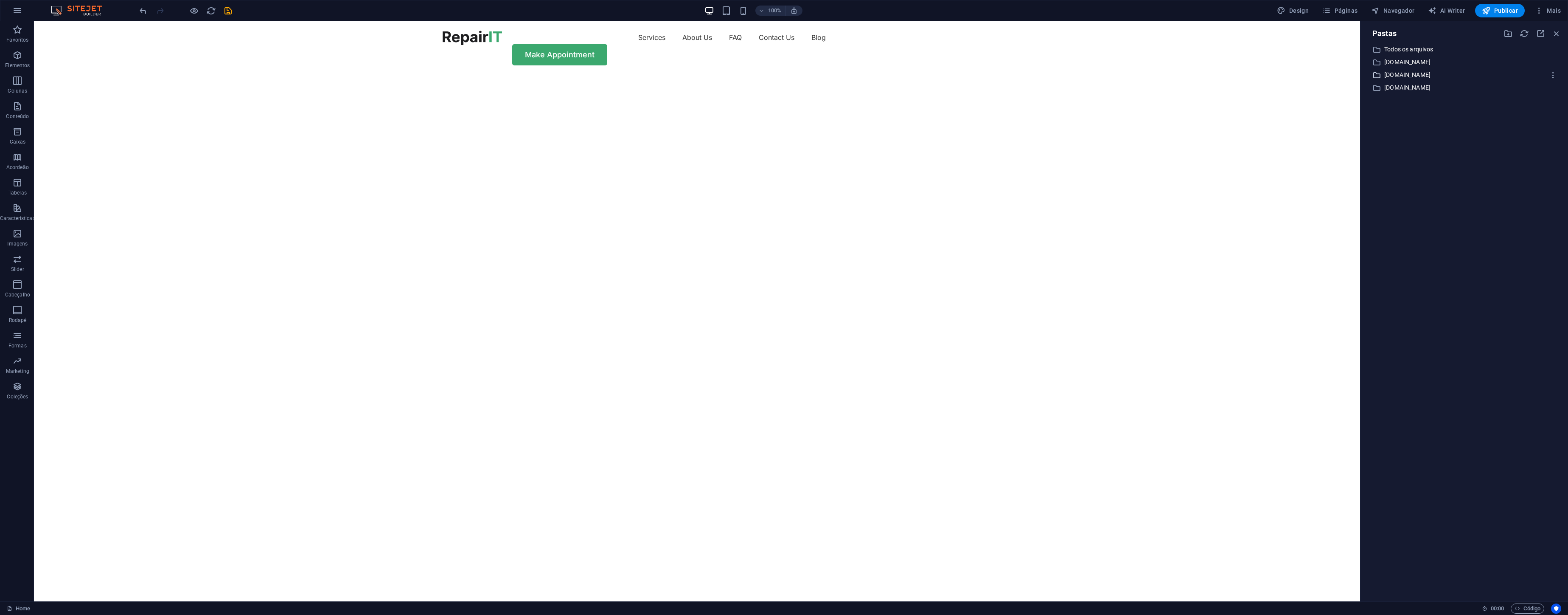
click at [1397, 72] on p "[DOMAIN_NAME]" at bounding box center [1465, 75] width 161 height 10
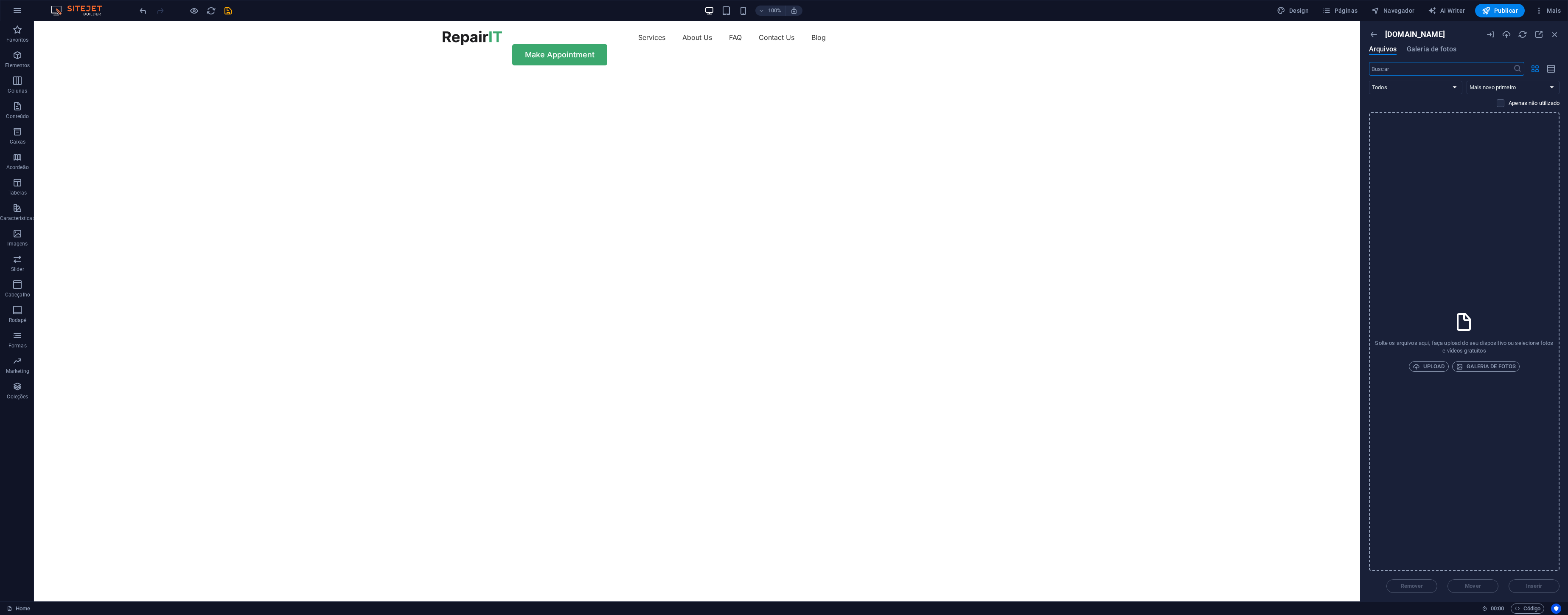
click at [1380, 34] on div "[DOMAIN_NAME]" at bounding box center [1424, 34] width 110 height 9
click at [1378, 34] on div "[DOMAIN_NAME]" at bounding box center [1424, 34] width 110 height 9
click at [1377, 31] on icon "button" at bounding box center [1373, 34] width 9 height 9
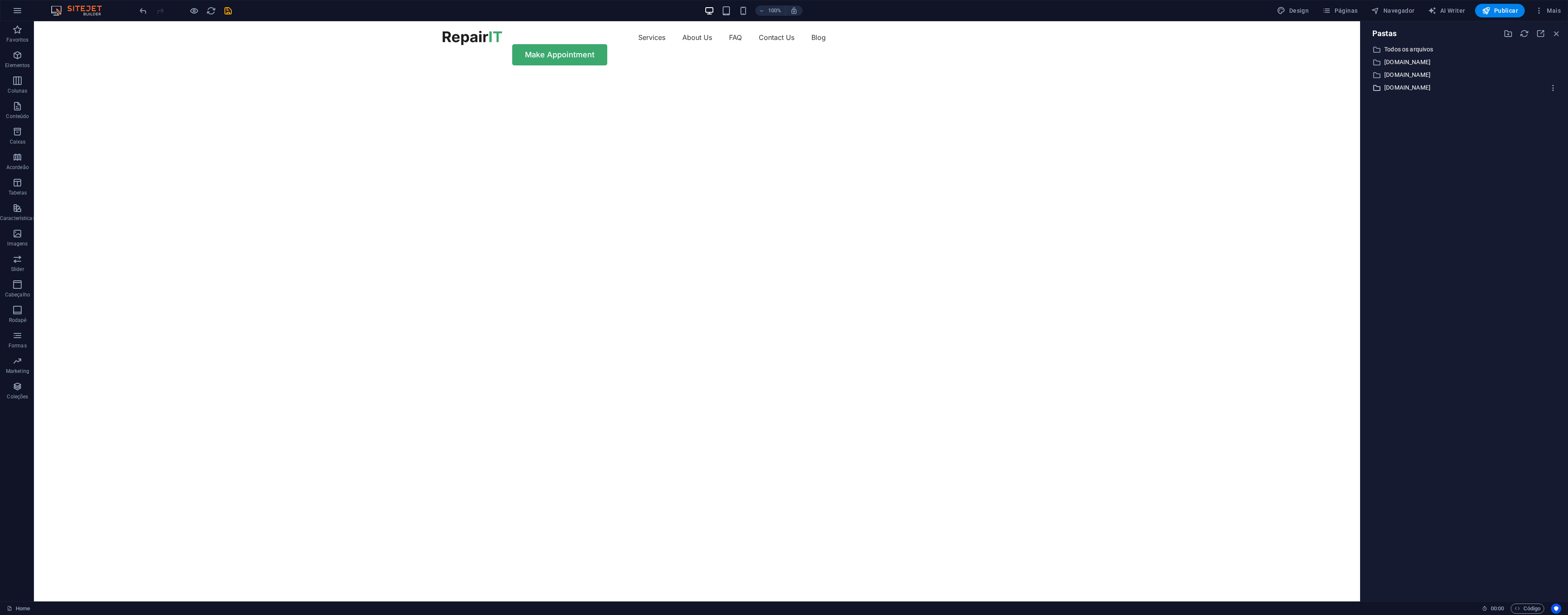
click at [1400, 90] on p "[DOMAIN_NAME]" at bounding box center [1465, 88] width 161 height 10
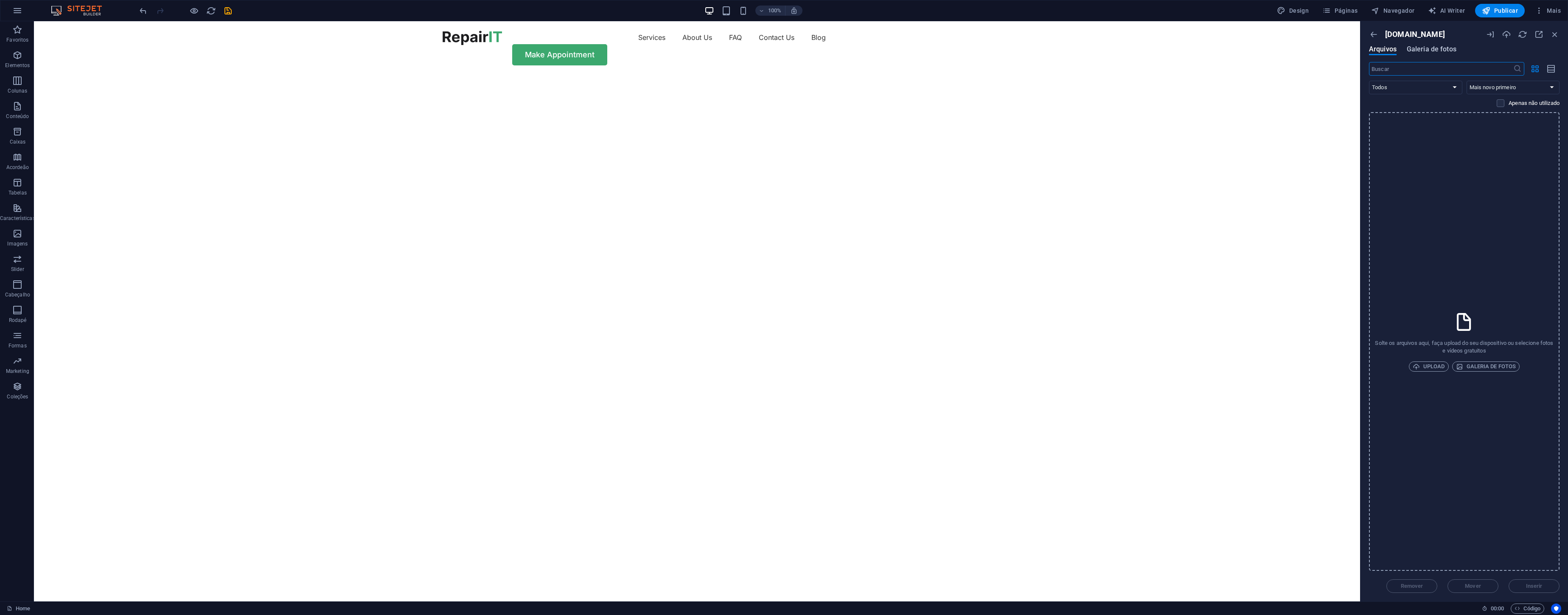
click at [1440, 51] on span "Galeria de fotos" at bounding box center [1431, 50] width 50 height 10
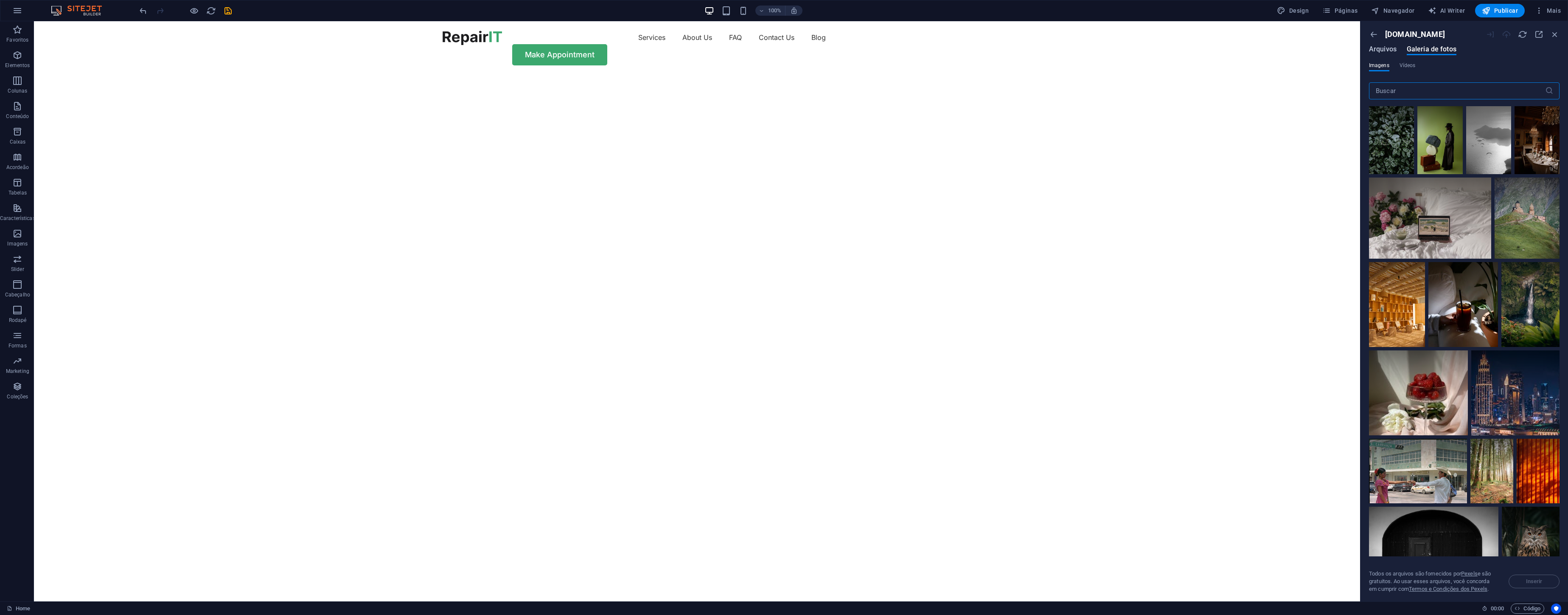
click at [1392, 50] on span "Arquivos" at bounding box center [1382, 50] width 28 height 10
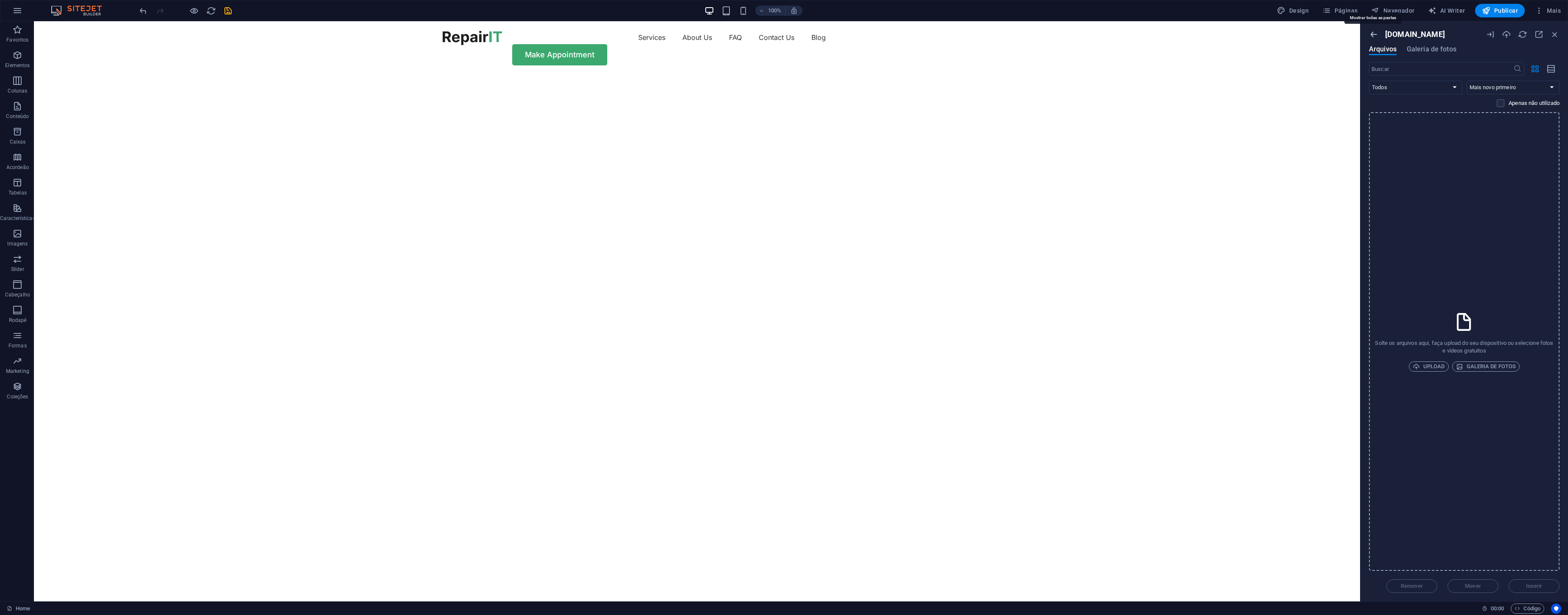
click at [1377, 32] on icon "button" at bounding box center [1373, 34] width 9 height 9
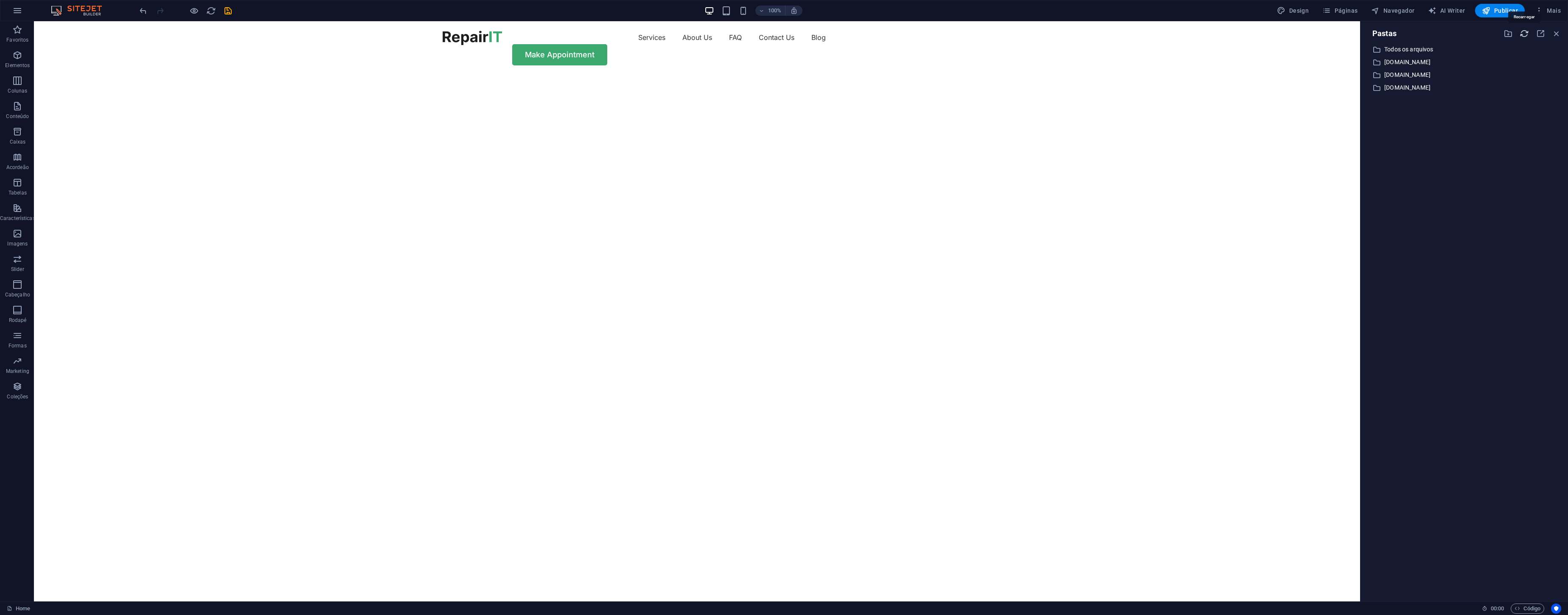
click at [1524, 32] on icon "button" at bounding box center [1523, 33] width 9 height 9
click at [1413, 50] on p "Todos os arquivos" at bounding box center [1465, 50] width 161 height 10
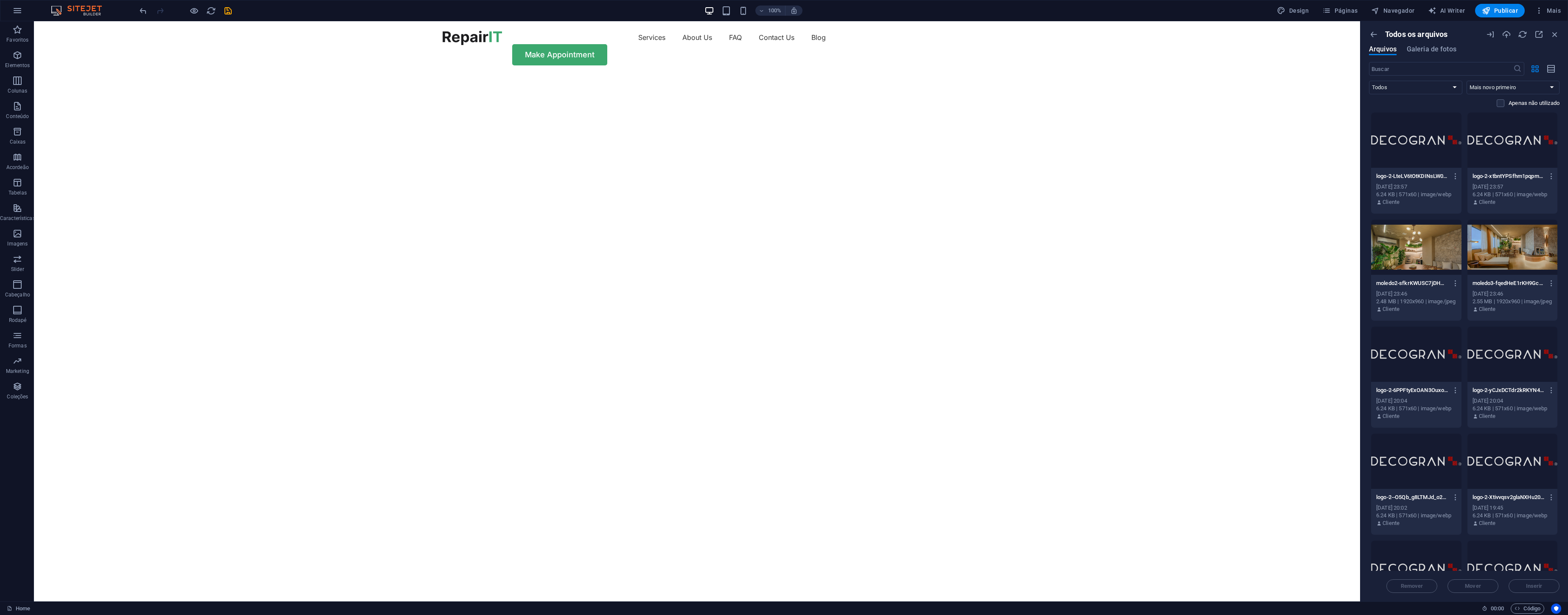
click at [1364, 244] on div "Todos os arquivos Arquivos Galeria de fotos ​ Todos Imagens Documentos Áudio Ví…" at bounding box center [1464, 311] width 207 height 580
click at [1094, 75] on img "1/4" at bounding box center [696, 75] width 1326 height 0
click at [1095, 75] on img "1/4" at bounding box center [696, 75] width 1326 height 0
select select "vh"
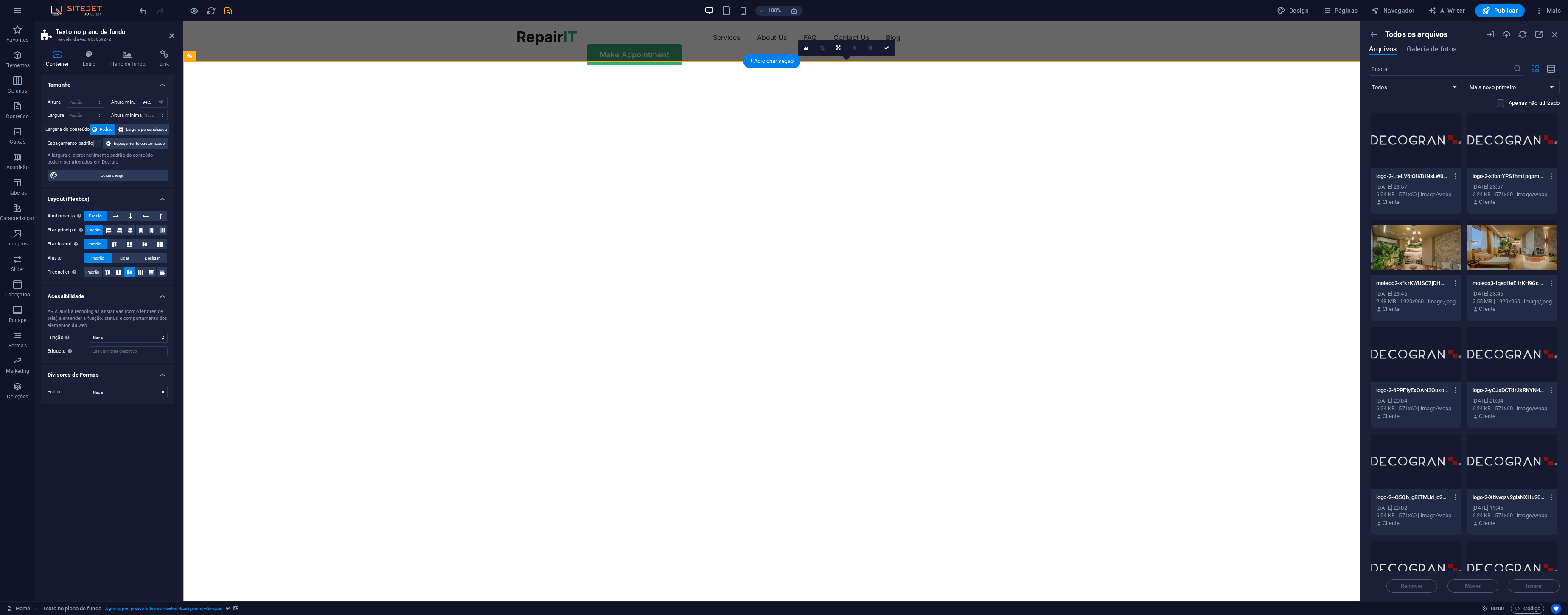
drag, startPoint x: 1244, startPoint y: 244, endPoint x: 1095, endPoint y: 244, distance: 149.0
click at [1095, 75] on img "1/4" at bounding box center [846, 75] width 1326 height 0
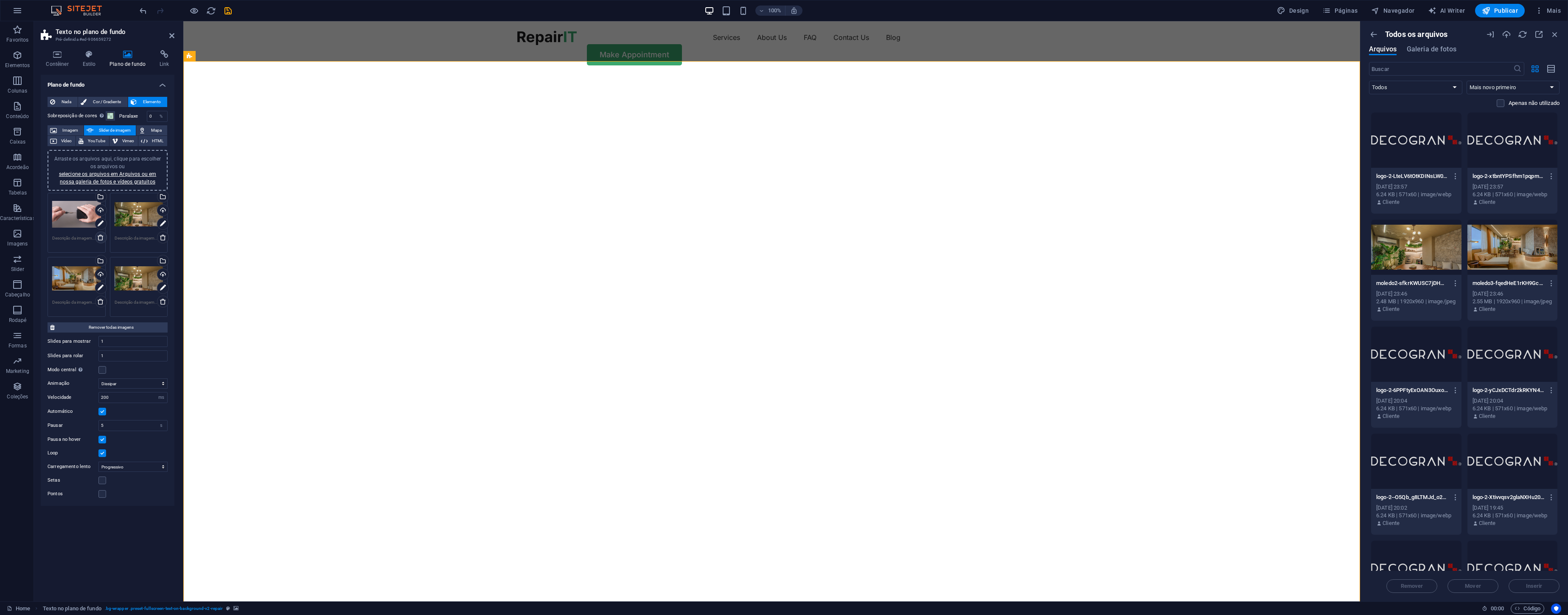
click at [100, 240] on icon at bounding box center [101, 237] width 7 height 7
click at [101, 301] on icon at bounding box center [101, 302] width 7 height 7
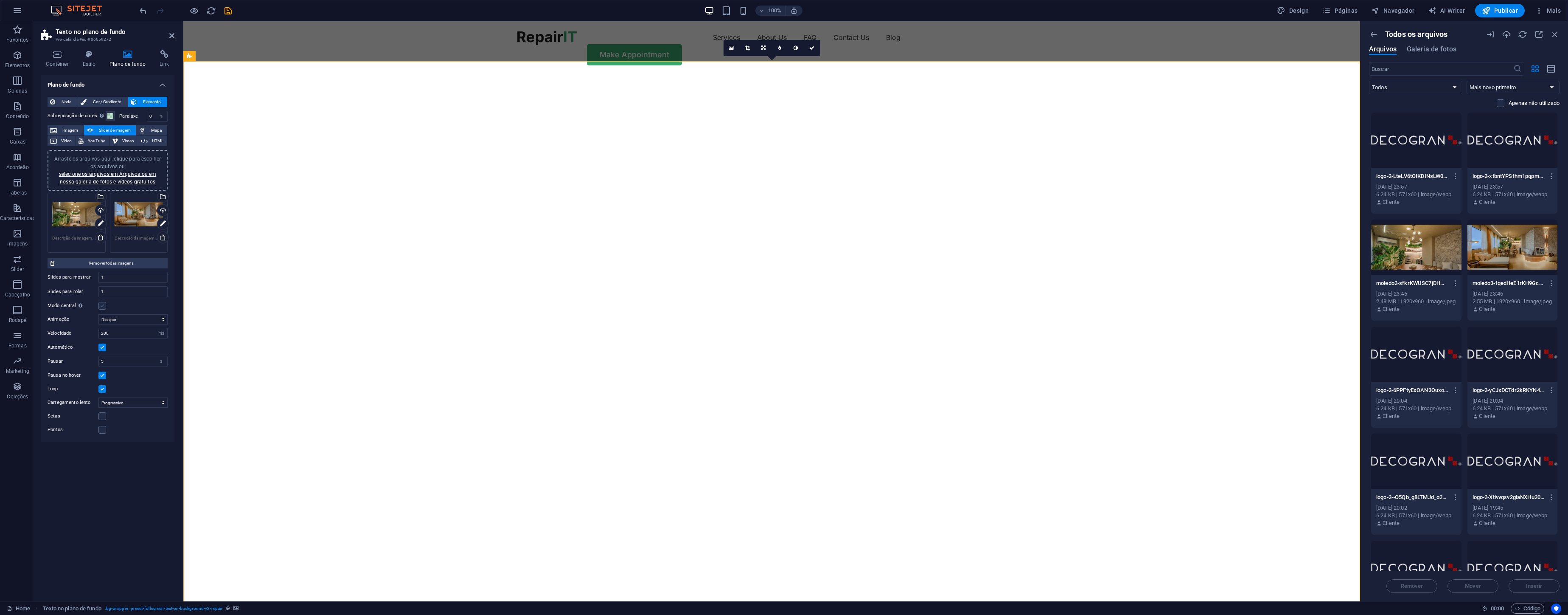
click at [106, 306] on label at bounding box center [102, 305] width 8 height 8
click at [0, 0] on input "Modo central Ativa a visualização centralizada com slide parcial anterior/próxi…" at bounding box center [0, 0] width 0 height 0
click at [103, 307] on label at bounding box center [102, 305] width 8 height 8
click at [0, 0] on input "Modo central Ativa a visualização centralizada com slide parcial anterior/próxi…" at bounding box center [0, 0] width 0 height 0
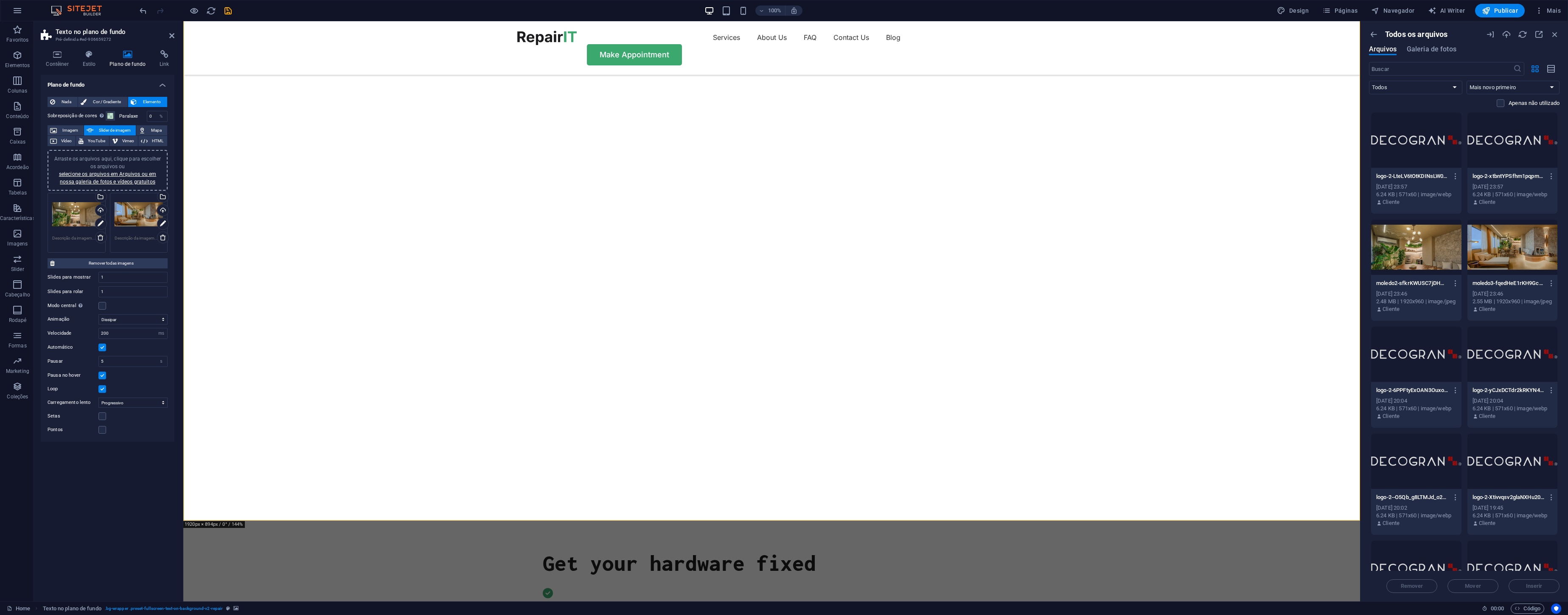
scroll to position [108, 0]
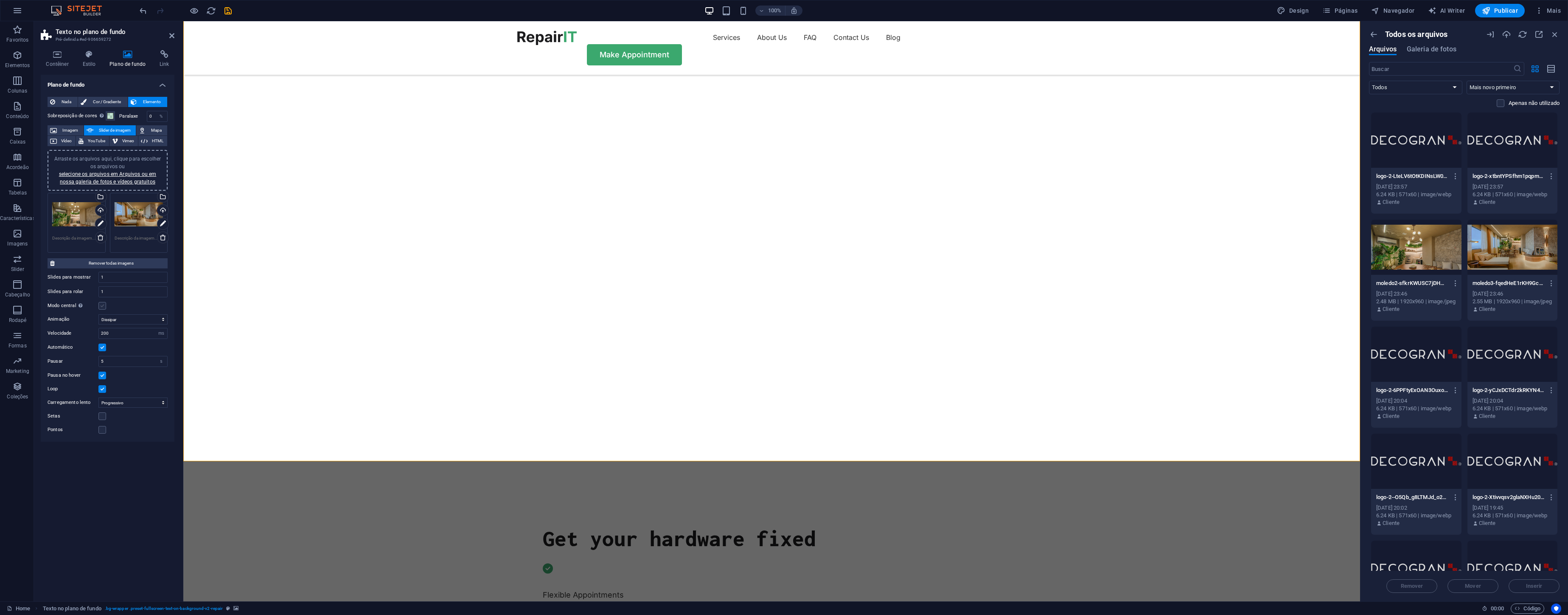
click at [103, 303] on label at bounding box center [102, 305] width 8 height 8
click at [0, 0] on input "Modo central Ativa a visualização centralizada com slide parcial anterior/próxi…" at bounding box center [0, 0] width 0 height 0
click at [103, 303] on label at bounding box center [102, 305] width 8 height 8
click at [0, 0] on input "Modo central Ativa a visualização centralizada com slide parcial anterior/próxi…" at bounding box center [0, 0] width 0 height 0
click at [103, 303] on label at bounding box center [102, 305] width 8 height 8
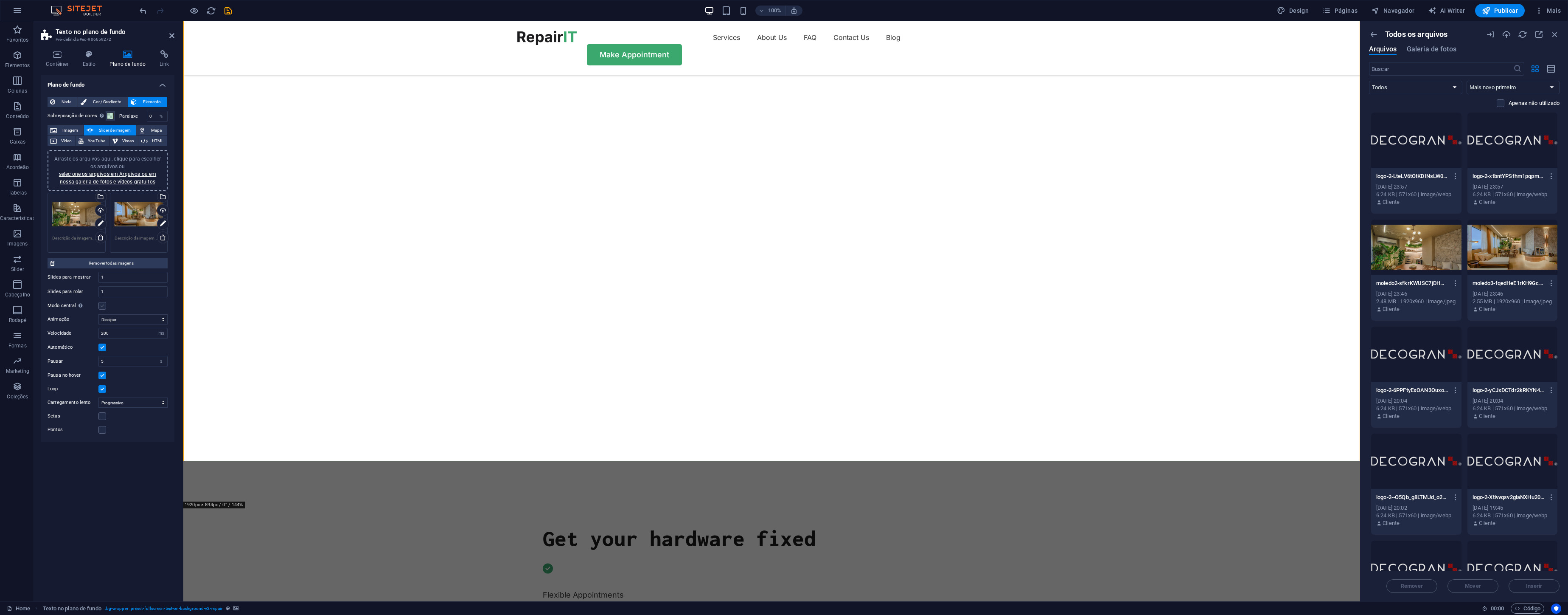
click at [0, 0] on input "Modo central Ativa a visualização centralizada com slide parcial anterior/próxi…" at bounding box center [0, 0] width 0 height 0
click at [103, 303] on label at bounding box center [102, 305] width 8 height 8
click at [0, 0] on input "Modo central Ativa a visualização centralizada com slide parcial anterior/próxi…" at bounding box center [0, 0] width 0 height 0
click at [103, 303] on label at bounding box center [102, 305] width 8 height 8
click at [0, 0] on input "Modo central Ativa a visualização centralizada com slide parcial anterior/próxi…" at bounding box center [0, 0] width 0 height 0
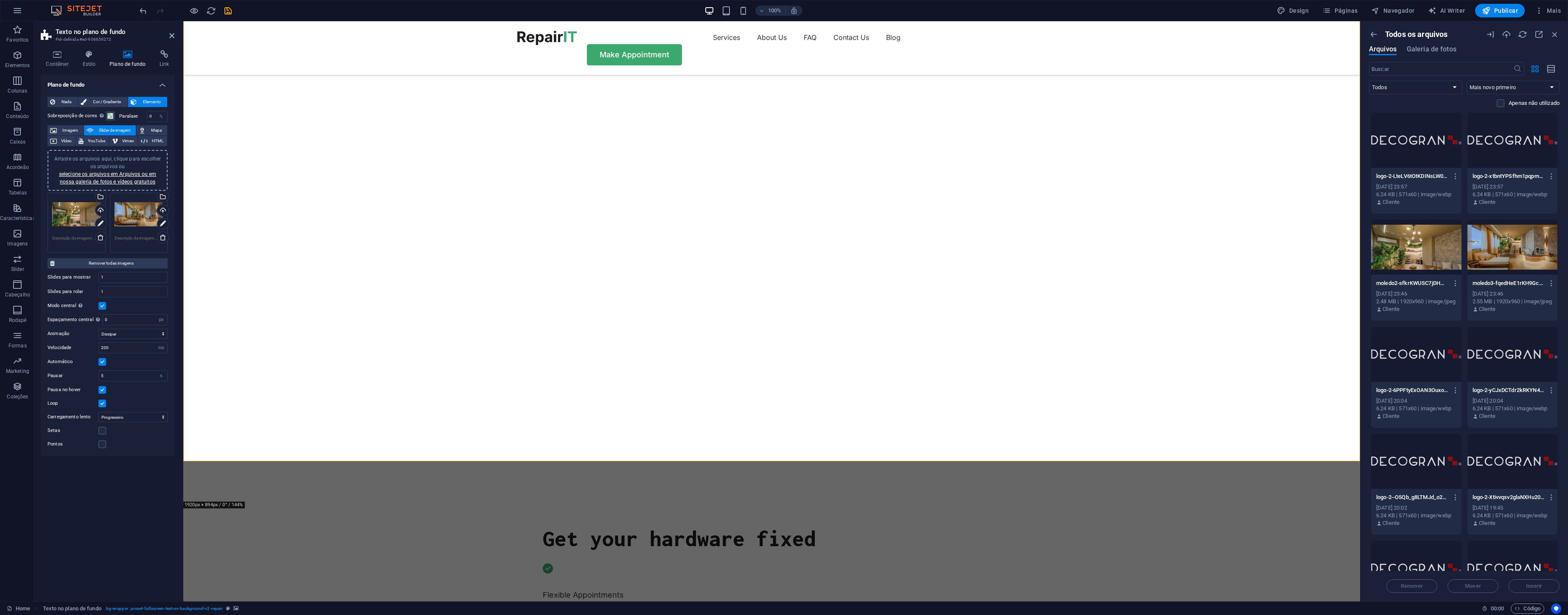
click at [103, 305] on label at bounding box center [102, 305] width 8 height 8
click at [0, 0] on input "Modo central Ativa a visualização centralizada com slide parcial anterior/próxi…" at bounding box center [0, 0] width 0 height 0
click at [104, 308] on label at bounding box center [102, 305] width 8 height 8
click at [0, 0] on input "Modo central Ativa a visualização centralizada com slide parcial anterior/próxi…" at bounding box center [0, 0] width 0 height 0
click at [104, 306] on label at bounding box center [102, 305] width 8 height 8
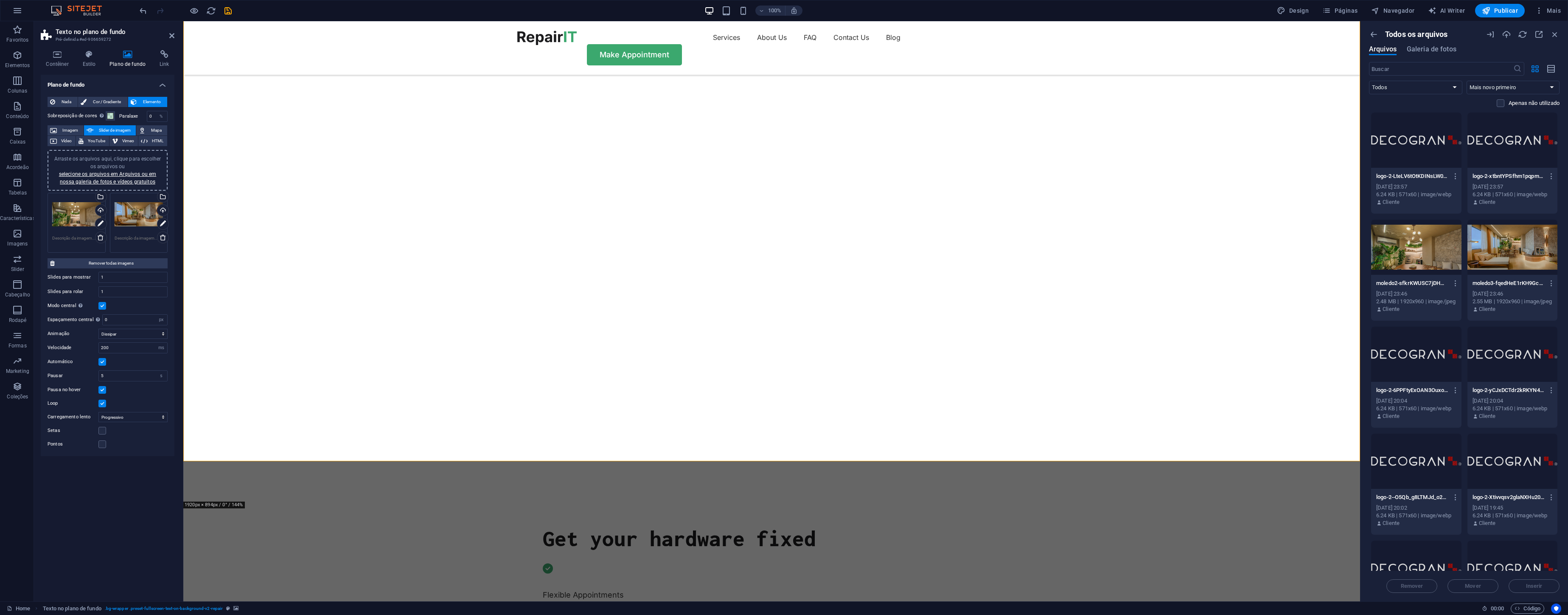
click at [0, 0] on input "Modo central Ativa a visualização centralizada com slide parcial anterior/próxi…" at bounding box center [0, 0] width 0 height 0
click at [133, 320] on select "Deslizar Dissipar" at bounding box center [133, 319] width 69 height 10
click at [98, 314] on select "Deslizar Dissipar" at bounding box center [133, 319] width 69 height 10
click at [64, 60] on h4 "Contêiner" at bounding box center [59, 59] width 36 height 18
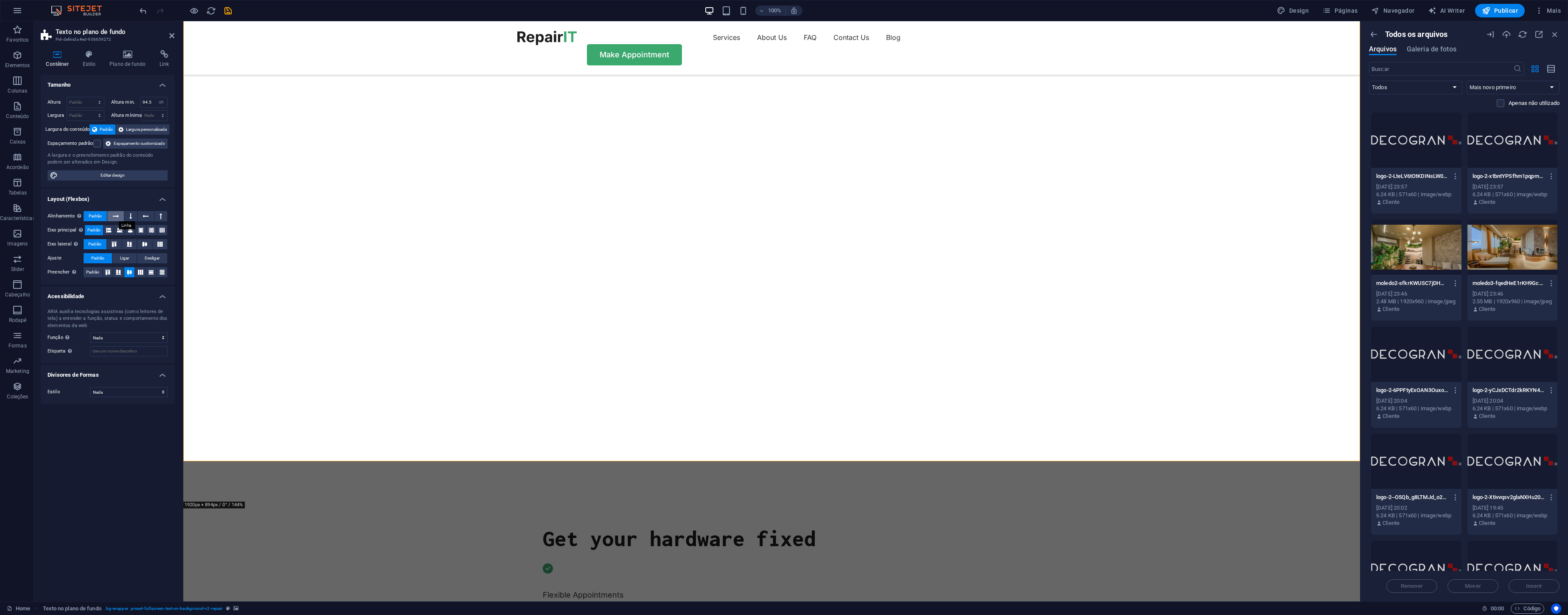
click at [119, 217] on button at bounding box center [115, 216] width 16 height 10
click at [100, 216] on span "Padrão" at bounding box center [96, 216] width 13 height 10
click at [94, 274] on span "Padrão" at bounding box center [93, 272] width 13 height 10
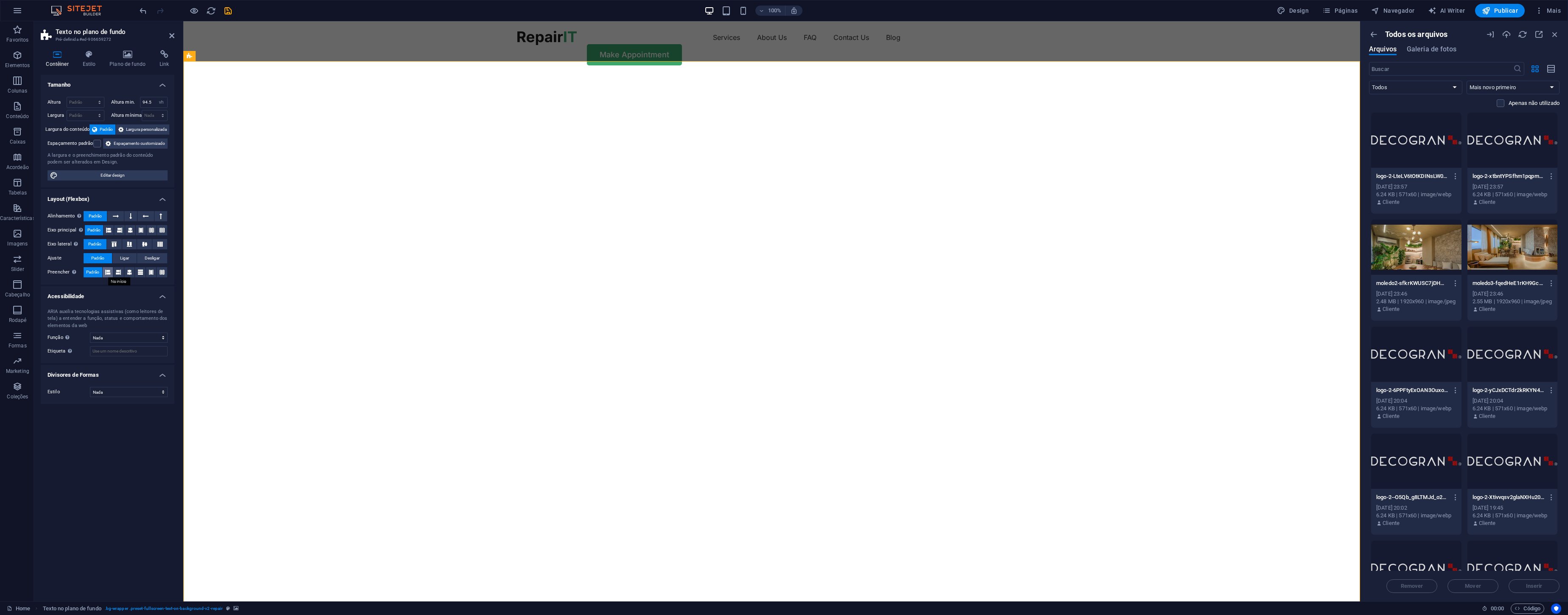
click at [108, 273] on icon at bounding box center [108, 272] width 5 height 10
click at [118, 272] on icon at bounding box center [118, 272] width 5 height 10
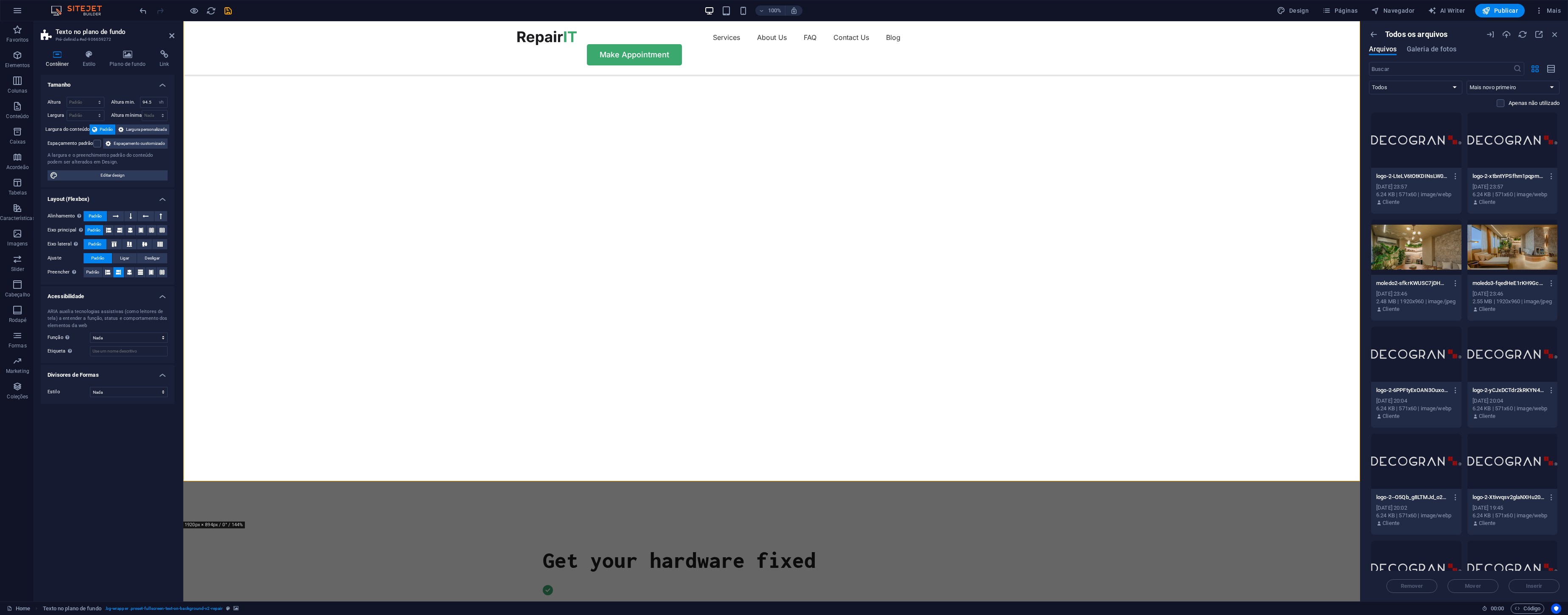
scroll to position [82, 0]
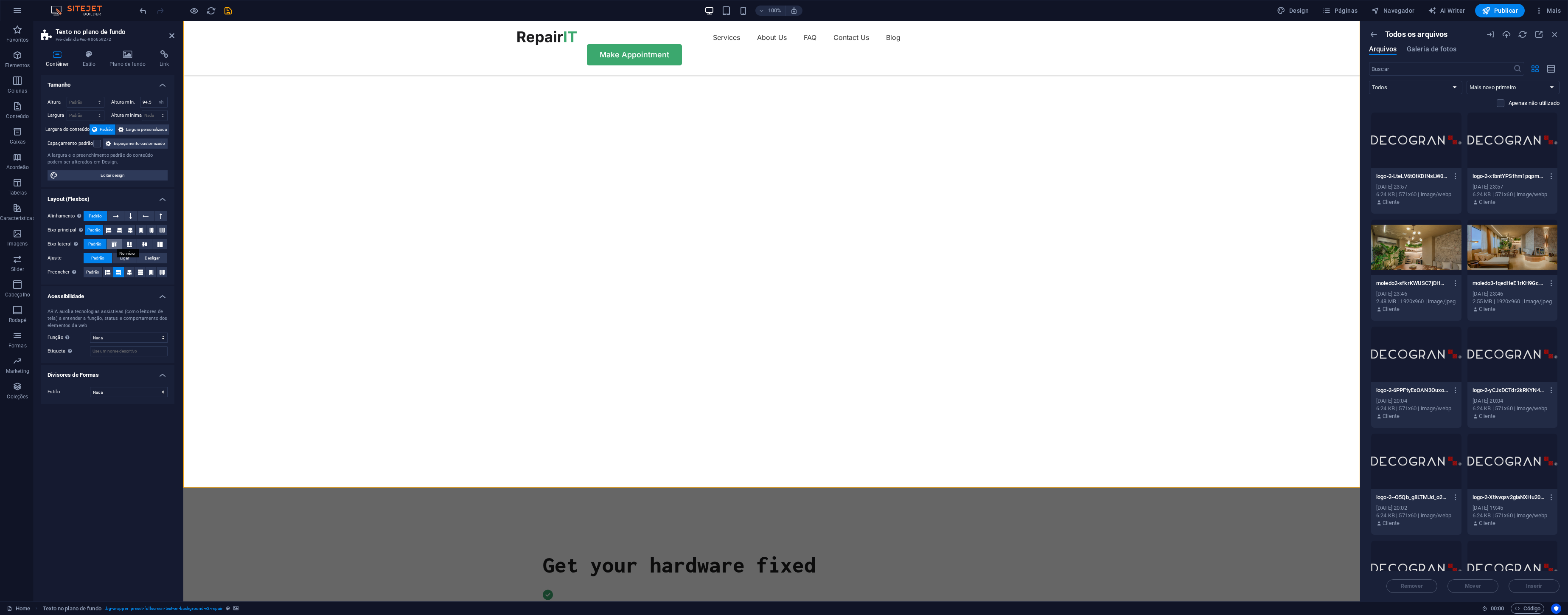
click at [115, 240] on button at bounding box center [114, 244] width 15 height 10
click at [131, 243] on icon at bounding box center [129, 244] width 10 height 5
click at [150, 246] on button at bounding box center [144, 244] width 15 height 10
click at [100, 246] on span "Padrão" at bounding box center [95, 244] width 13 height 10
click at [155, 246] on icon at bounding box center [160, 244] width 10 height 5
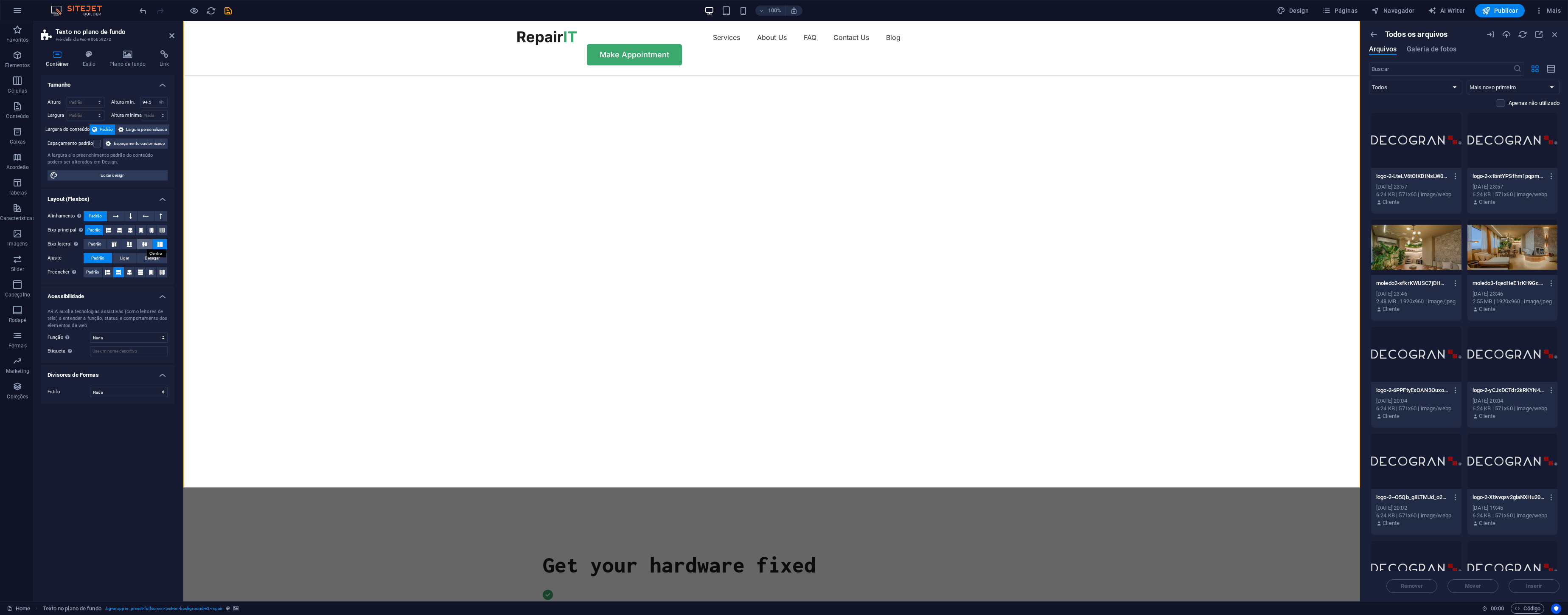
click at [146, 246] on icon at bounding box center [144, 244] width 10 height 5
click at [133, 246] on icon at bounding box center [129, 244] width 10 height 5
click at [119, 246] on button at bounding box center [114, 244] width 15 height 10
click at [152, 272] on icon at bounding box center [151, 272] width 5 height 10
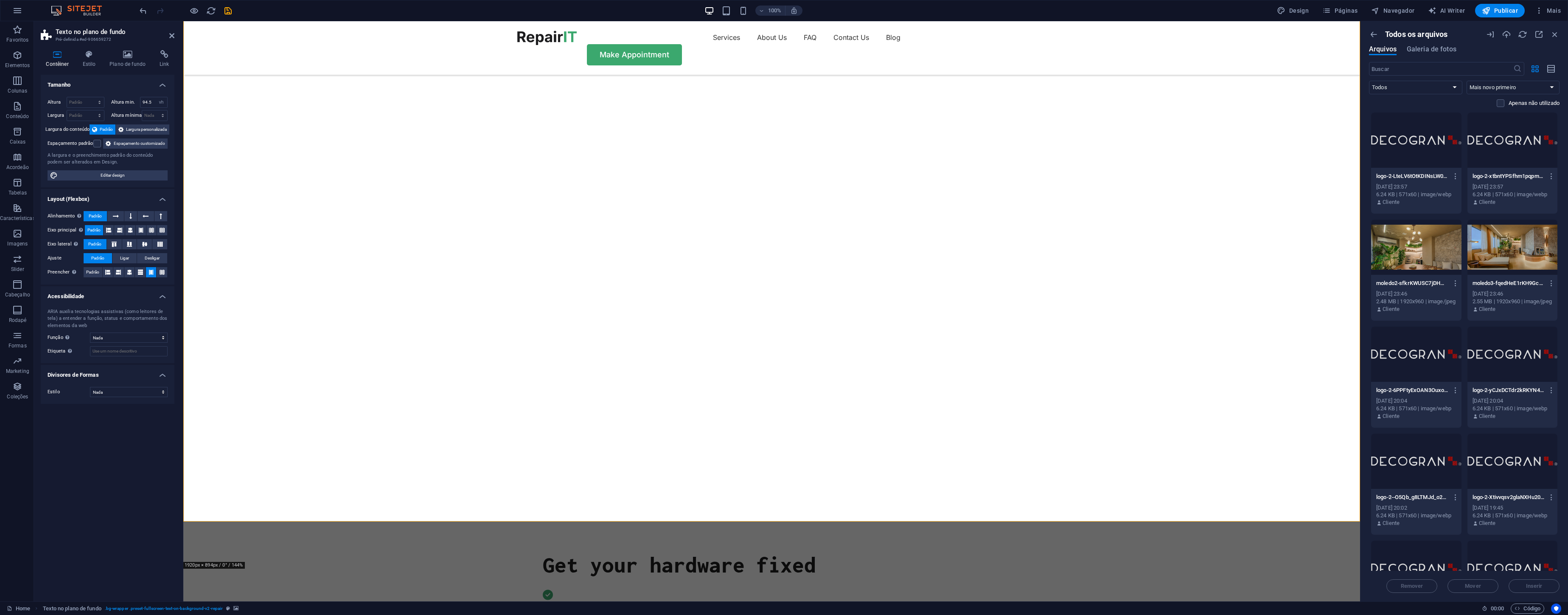
scroll to position [0, 0]
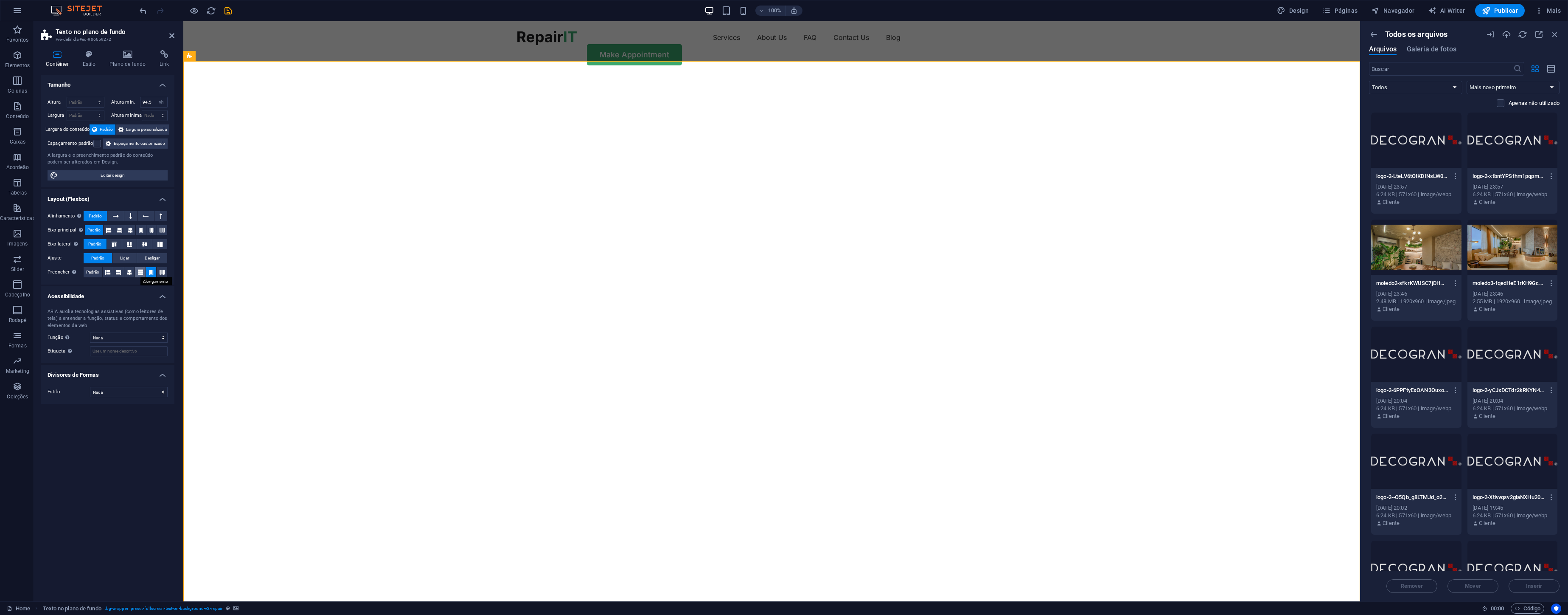
click at [139, 276] on icon at bounding box center [140, 272] width 5 height 10
click at [125, 273] on button at bounding box center [129, 272] width 11 height 10
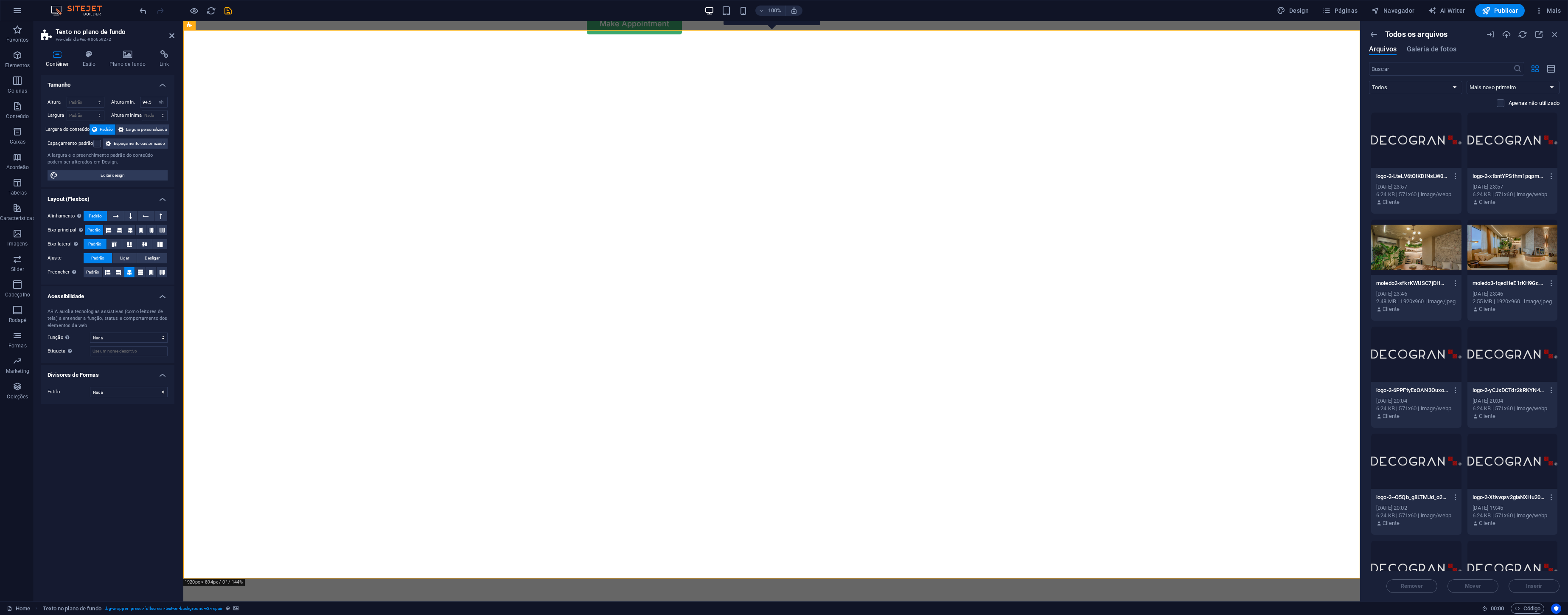
scroll to position [30, 0]
click at [144, 334] on select "Nada Alert Article Banner Cabeçalho Comment Complementary Dialog Marquee Presen…" at bounding box center [128, 338] width 77 height 10
click at [90, 333] on select "Nada Alert Article Banner Cabeçalho Comment Complementary Dialog Marquee Presen…" at bounding box center [128, 338] width 77 height 10
click at [139, 346] on input "Etiqueta Use o rótulo ARIA para fornecer um nome claro e descritivo para elemen…" at bounding box center [128, 351] width 77 height 10
